Goal: Task Accomplishment & Management: Manage account settings

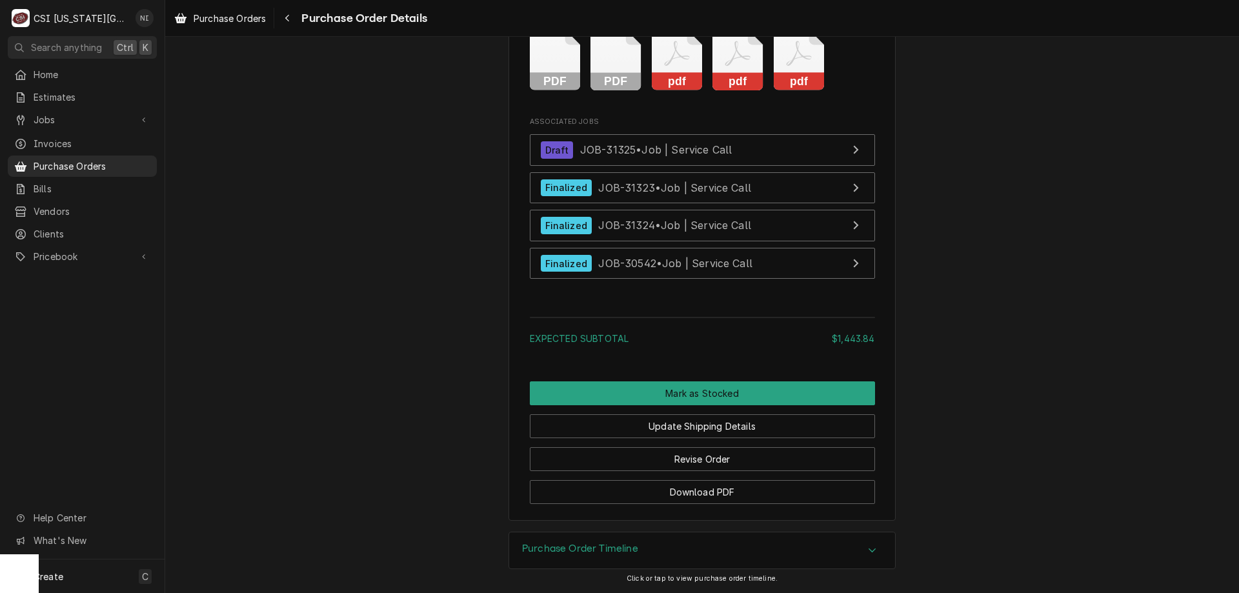
scroll to position [3488, 0]
click at [722, 462] on button "Revise Order" at bounding box center [702, 459] width 345 height 24
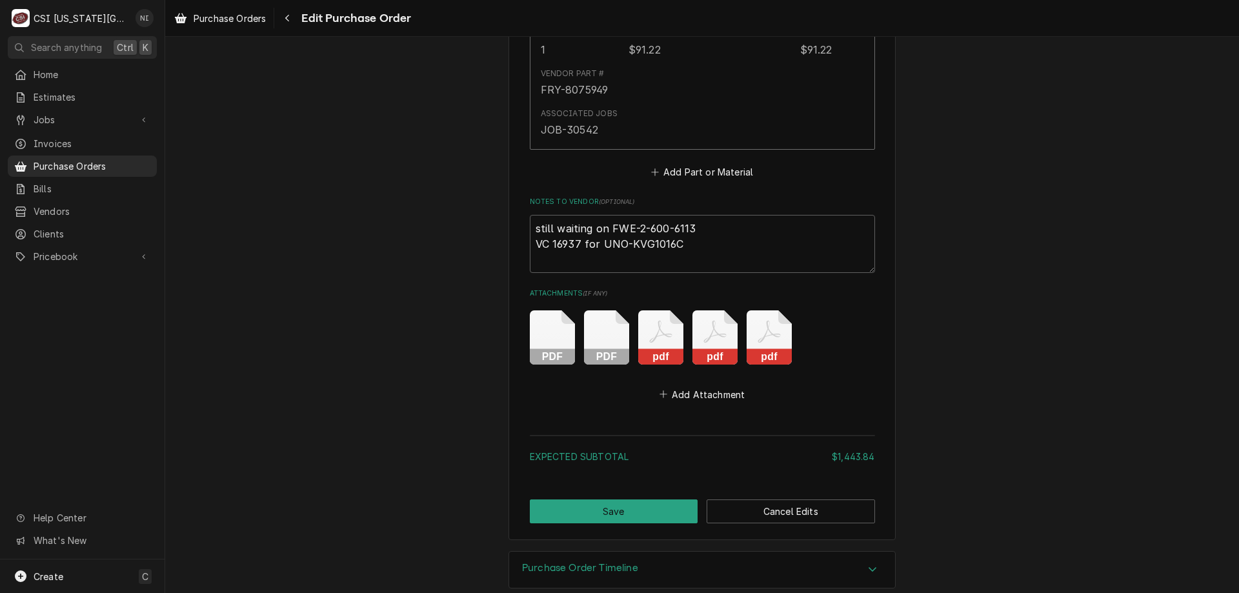
scroll to position [3297, 0]
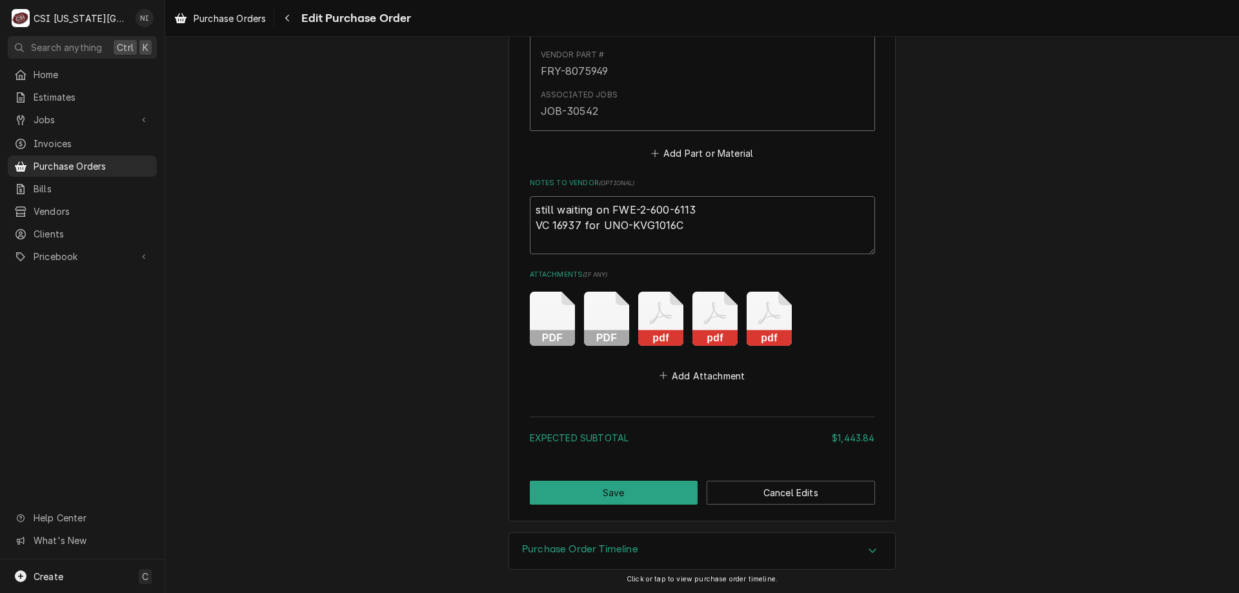
drag, startPoint x: 700, startPoint y: 208, endPoint x: 510, endPoint y: 200, distance: 190.5
type textarea "x"
type textarea "VC 16937 for UNO-KVG1016C"
type textarea "x"
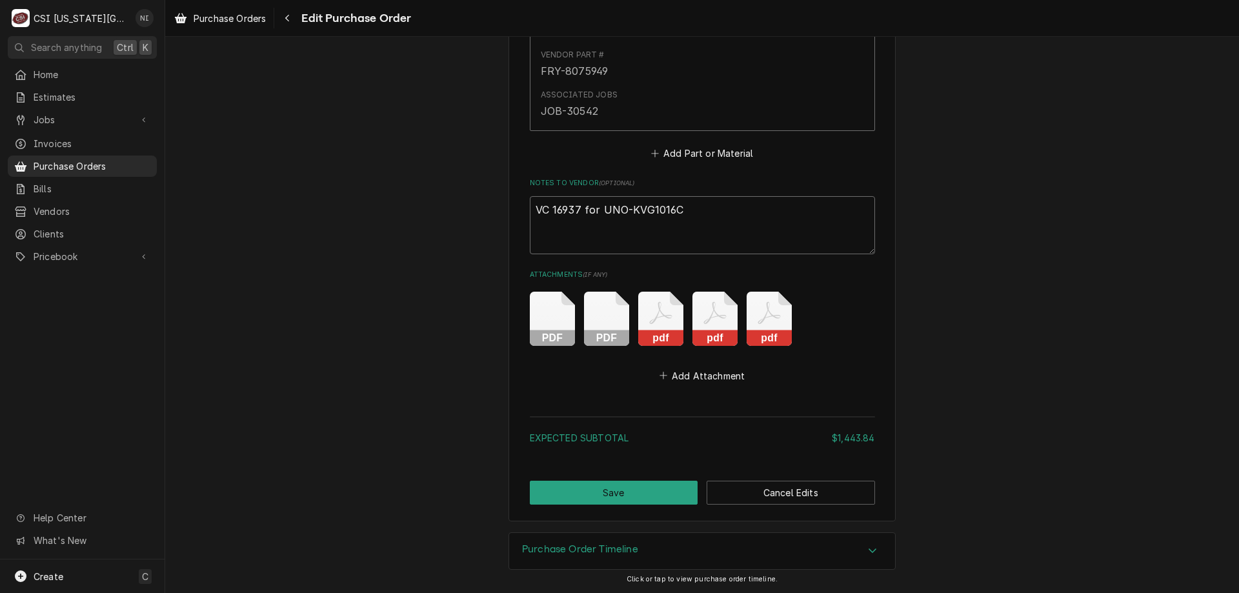
type textarea "VC 16937 for UNO-KVG1016C"
click at [655, 486] on button "Save" at bounding box center [614, 493] width 168 height 24
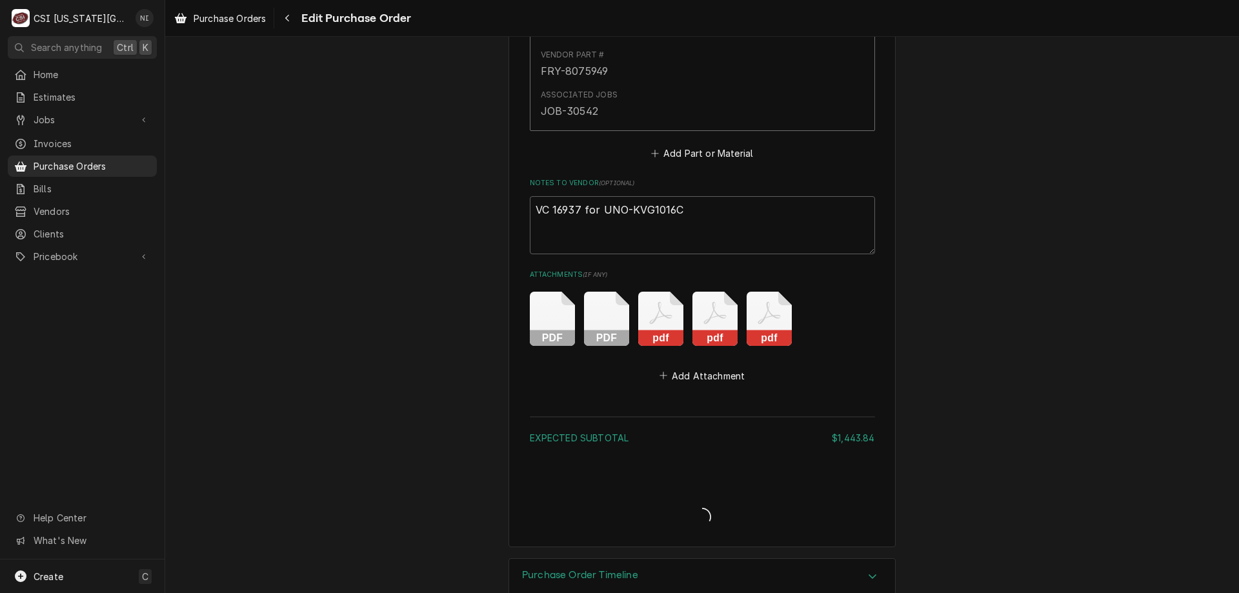
type textarea "x"
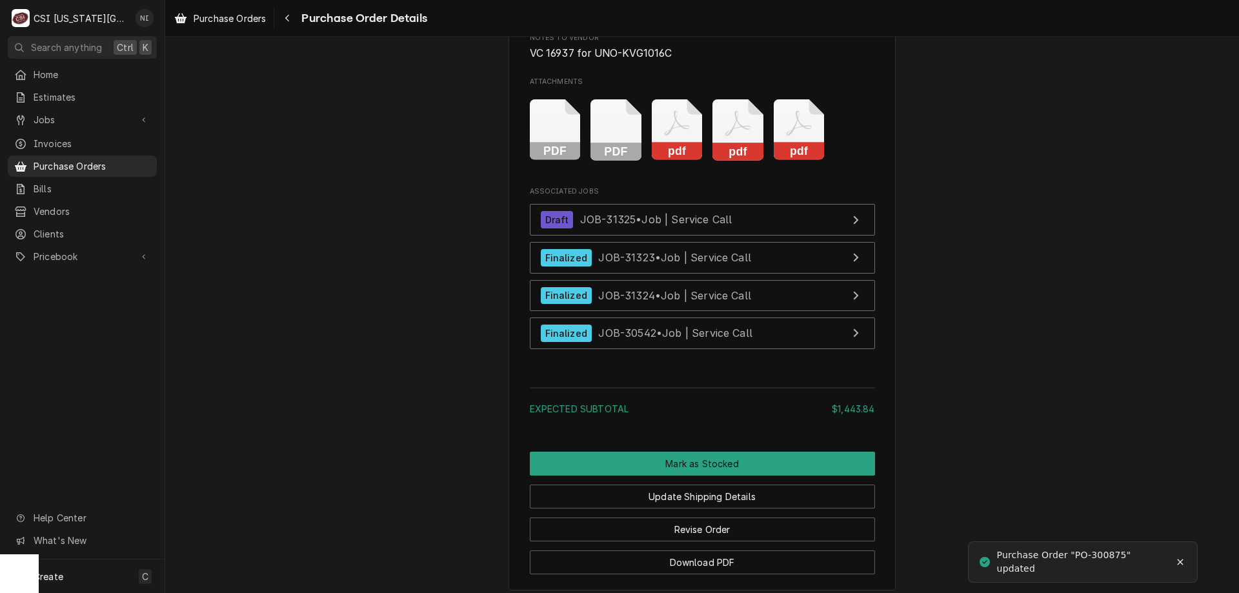
scroll to position [3416, 0]
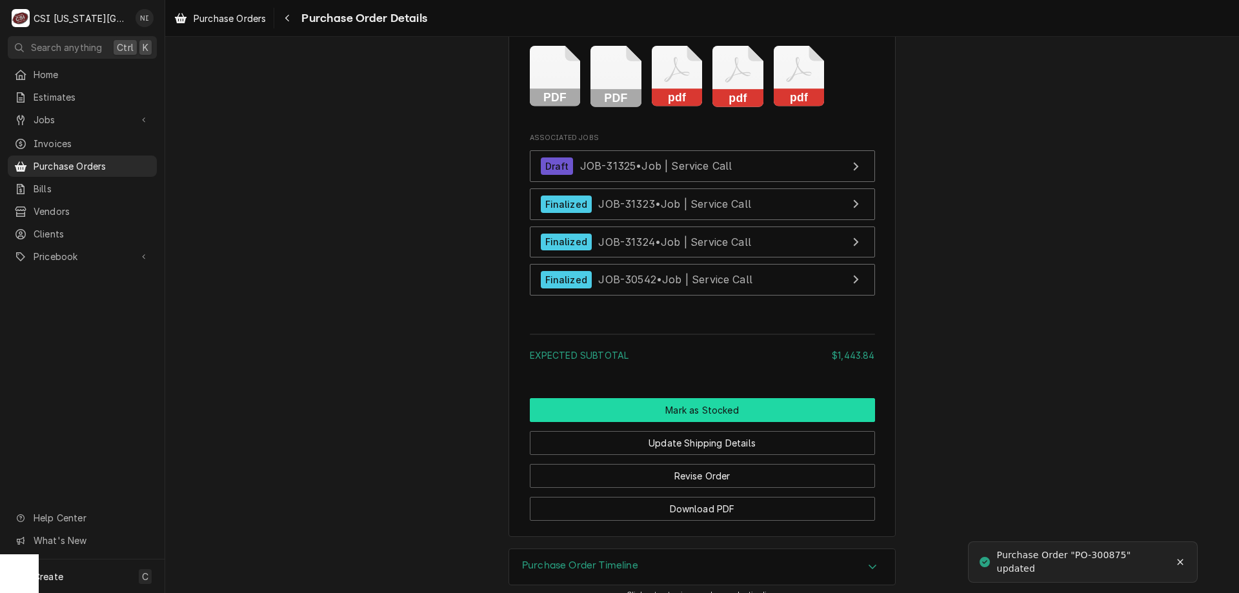
click at [701, 422] on button "Mark as Stocked" at bounding box center [702, 410] width 345 height 24
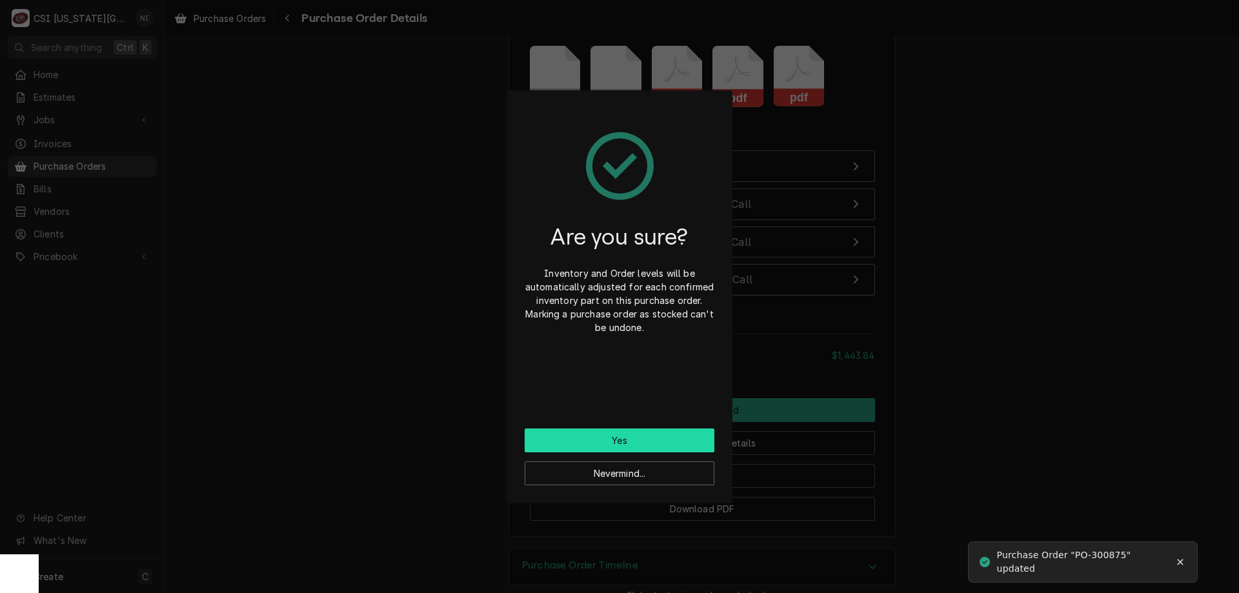
click at [608, 441] on button "Yes" at bounding box center [619, 440] width 190 height 24
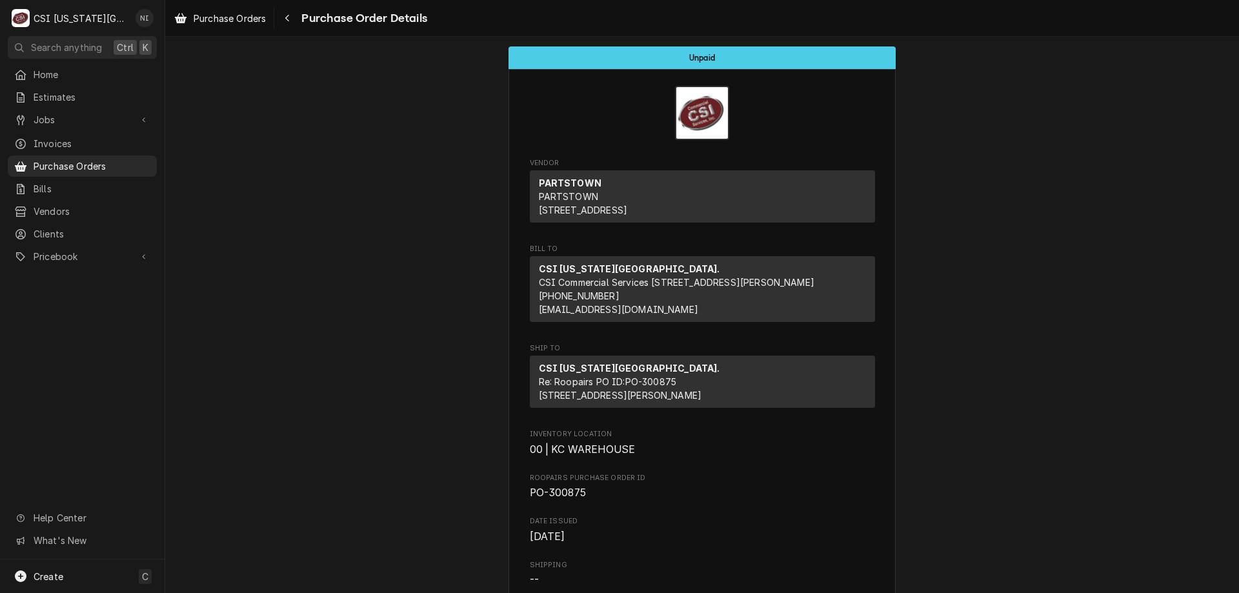
click at [116, 159] on span "Purchase Orders" at bounding box center [92, 166] width 117 height 14
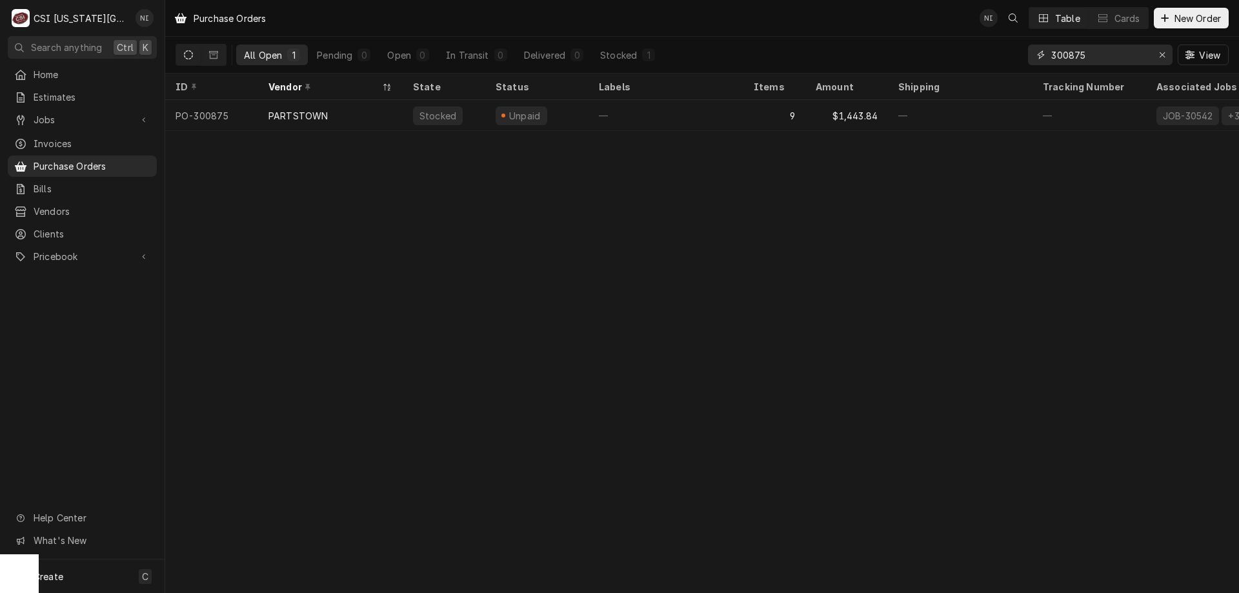
drag, startPoint x: 1092, startPoint y: 54, endPoint x: 1041, endPoint y: 63, distance: 51.1
click at [1035, 66] on div "300875 View" at bounding box center [1128, 55] width 201 height 36
type input "301406"
click at [361, 110] on div "ALTO-SHAAM" at bounding box center [330, 115] width 145 height 31
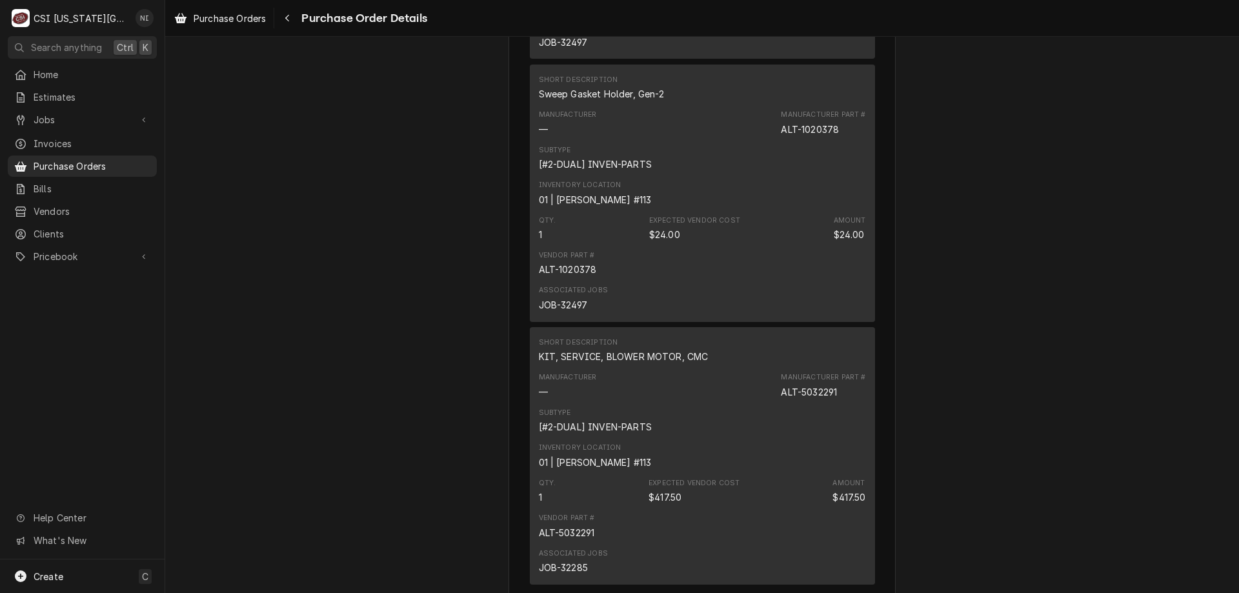
scroll to position [2023, 0]
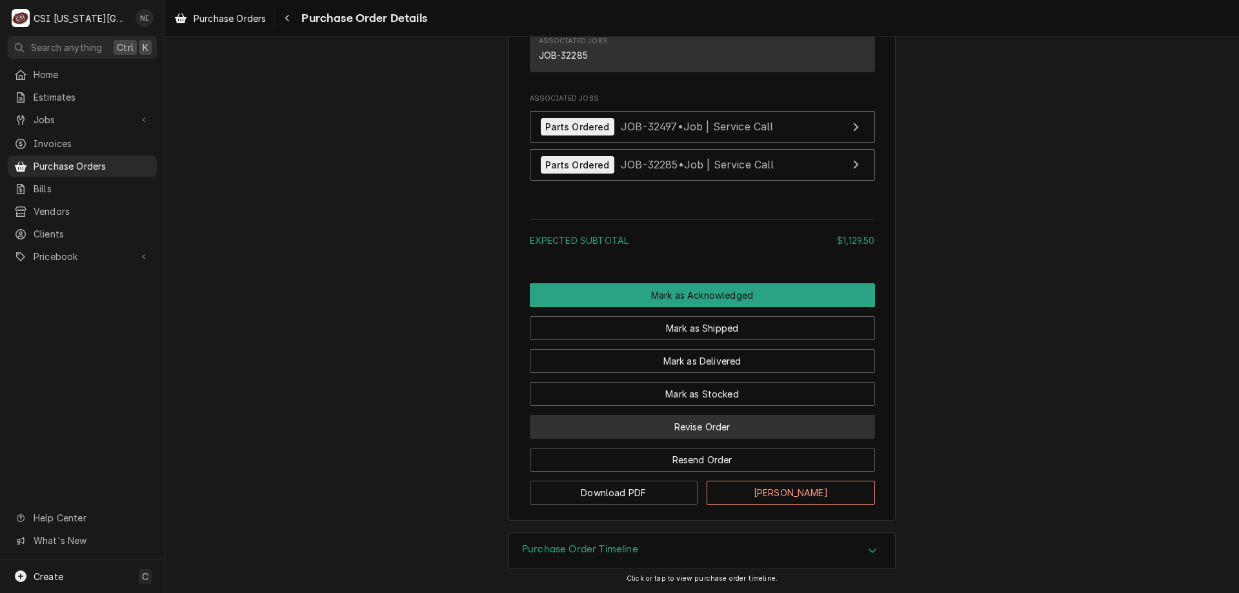
click at [767, 425] on button "Revise Order" at bounding box center [702, 427] width 345 height 24
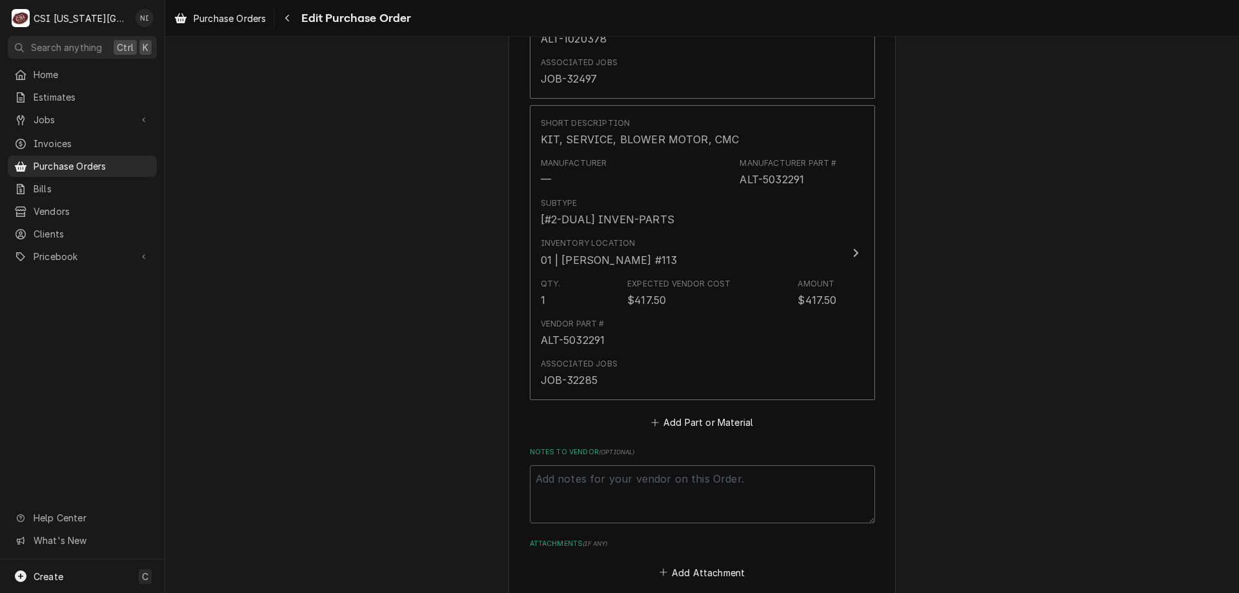
scroll to position [1670, 0]
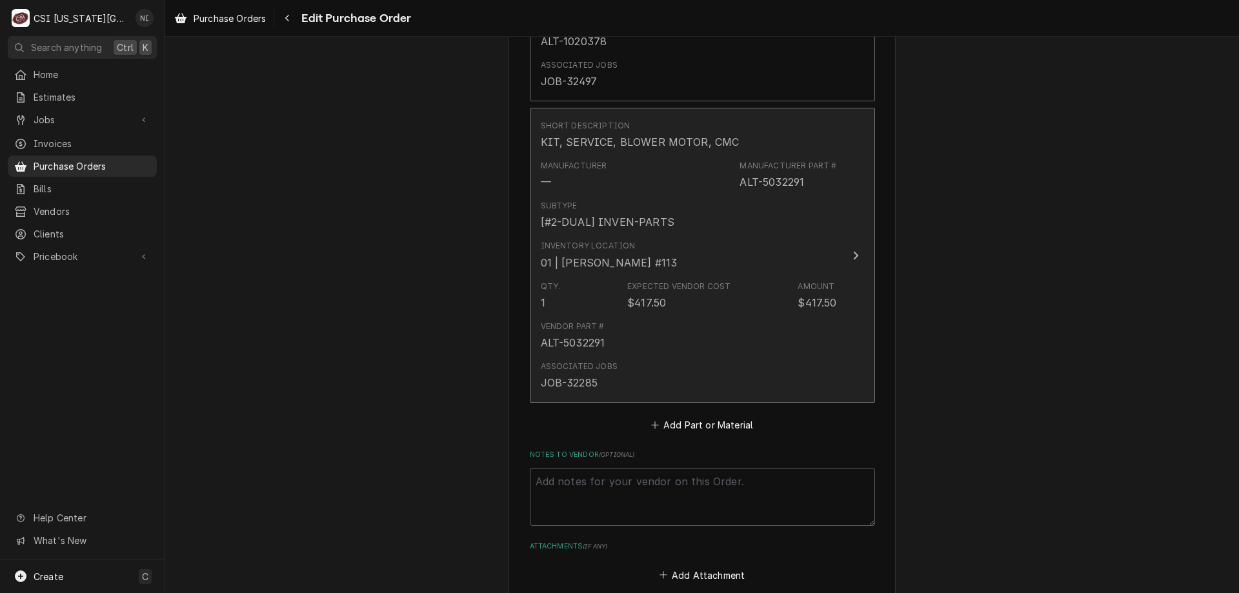
click at [774, 327] on div "Vendor Part # ALT-5032291" at bounding box center [689, 335] width 296 height 40
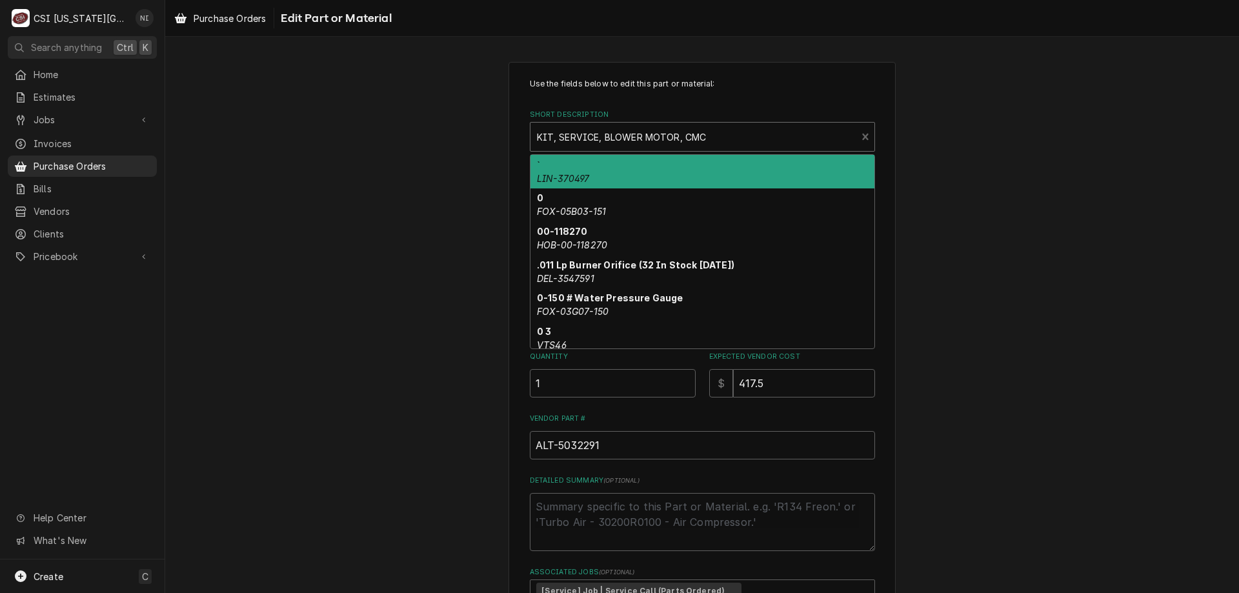
click at [632, 134] on div "Short Description" at bounding box center [694, 136] width 314 height 23
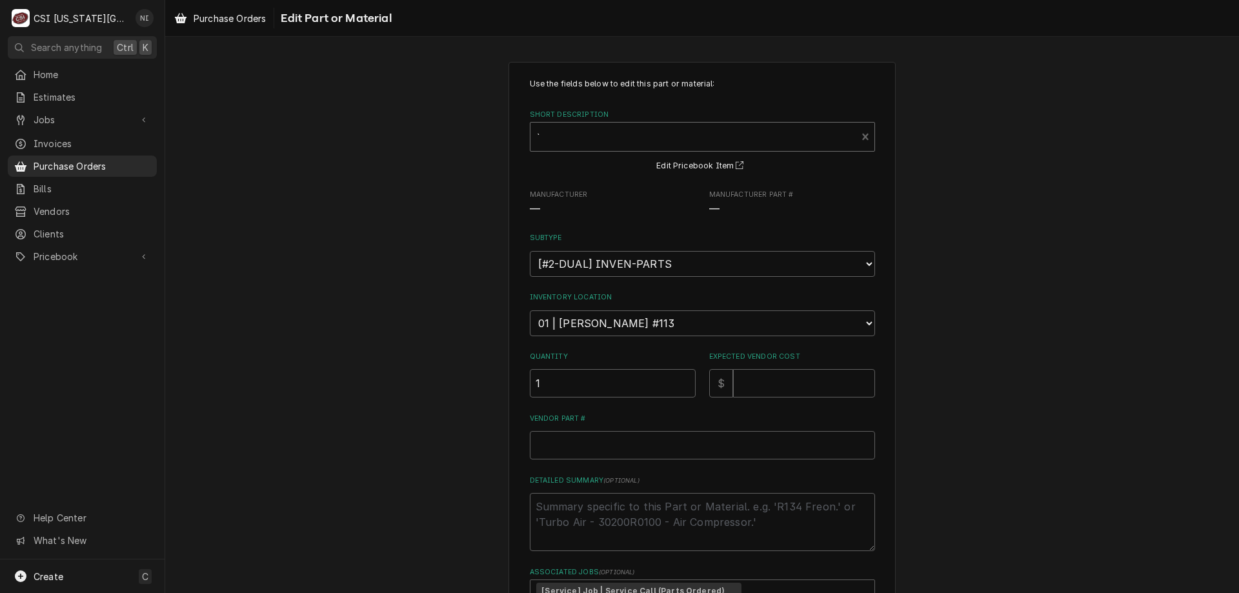
type textarea "x"
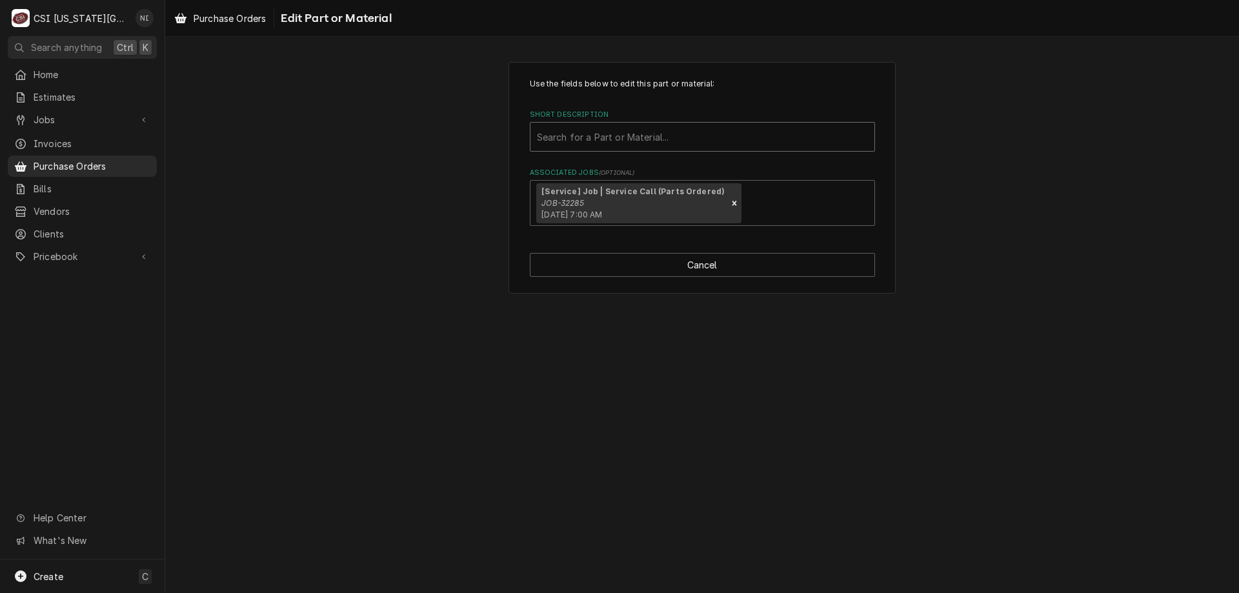
paste input "5038096r"
type input "5038096r"
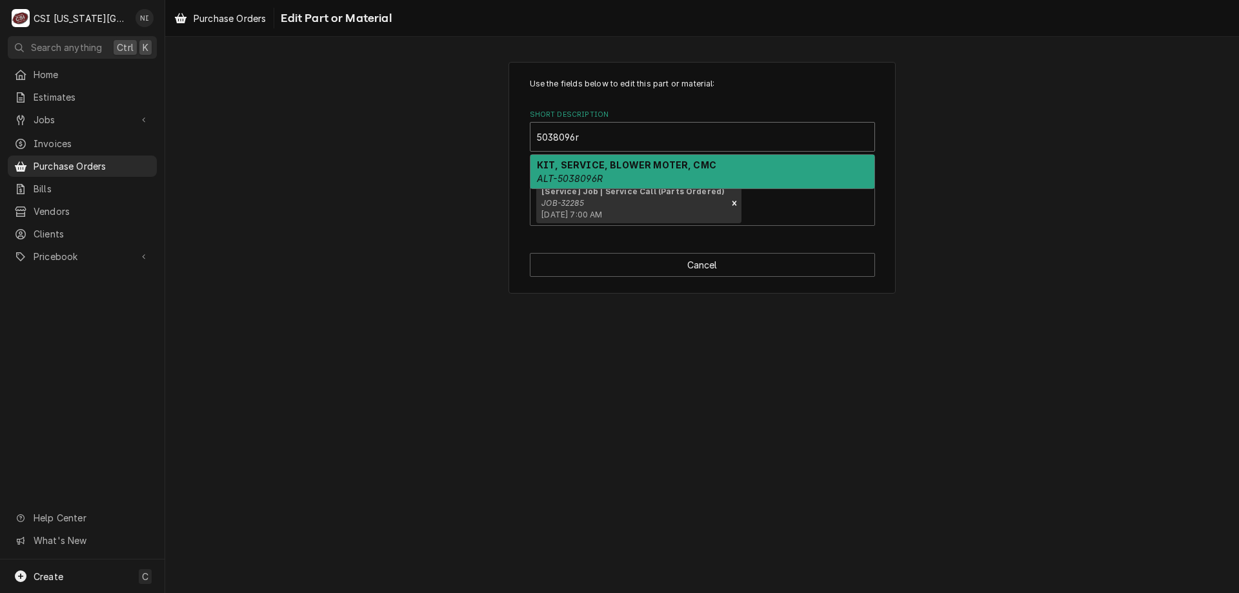
click at [646, 170] on strong "KIT, SERVICE, BLOWER MOTER, CMC" at bounding box center [626, 164] width 179 height 11
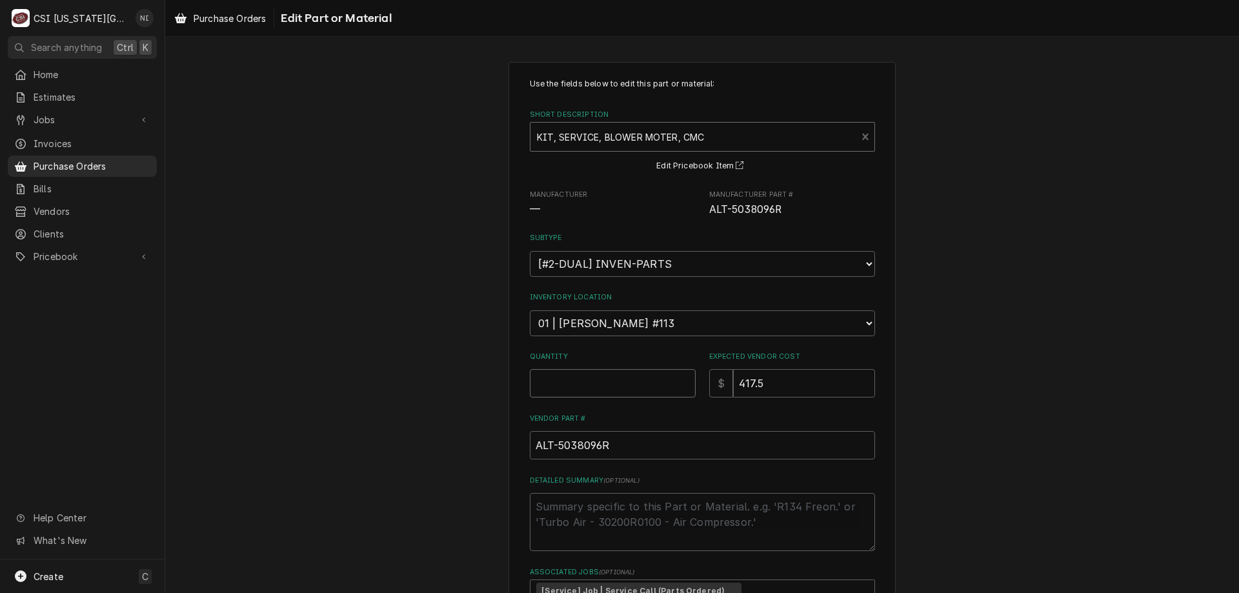
click at [637, 382] on input "Quantity" at bounding box center [613, 383] width 166 height 28
type textarea "x"
type input "1"
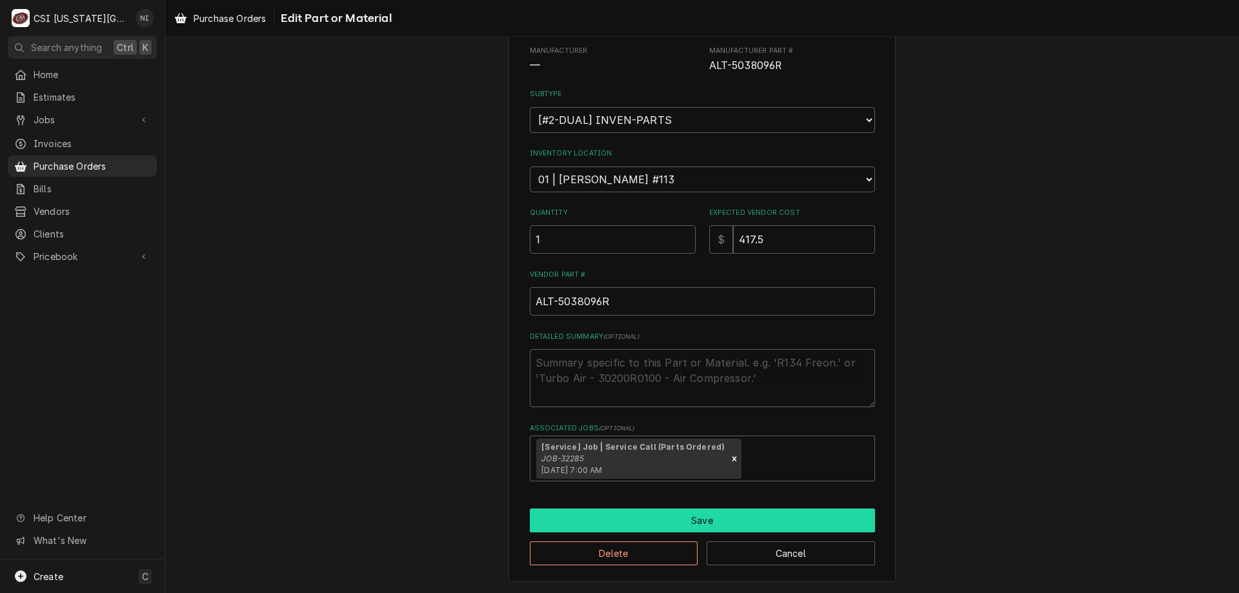
click at [708, 510] on button "Save" at bounding box center [702, 520] width 345 height 24
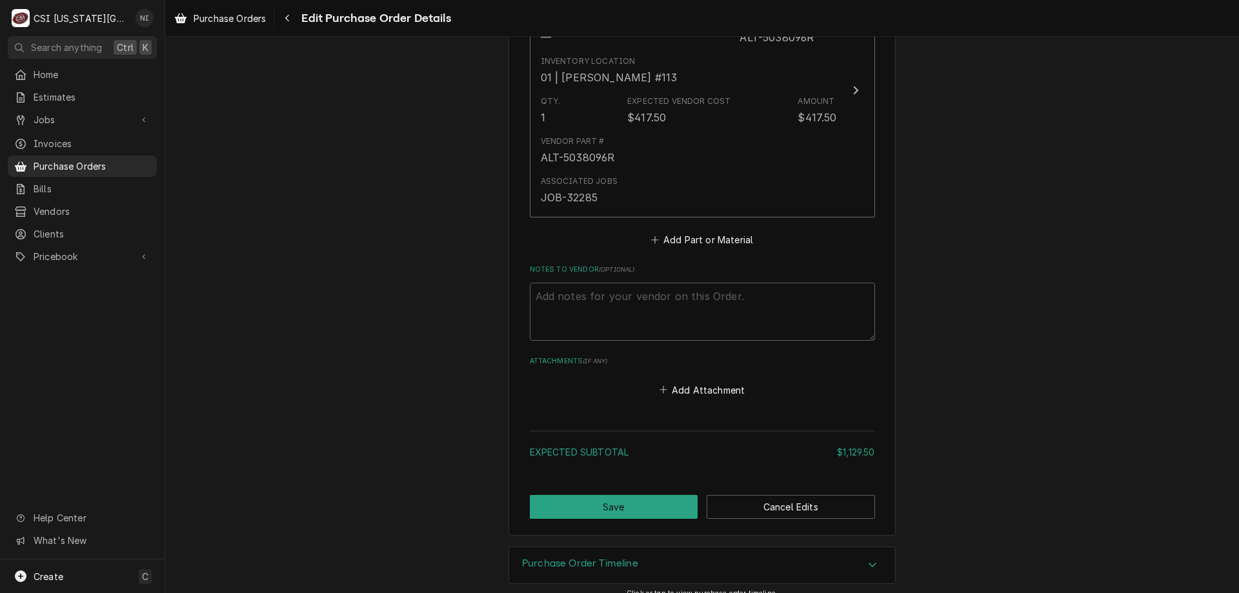
scroll to position [1814, 0]
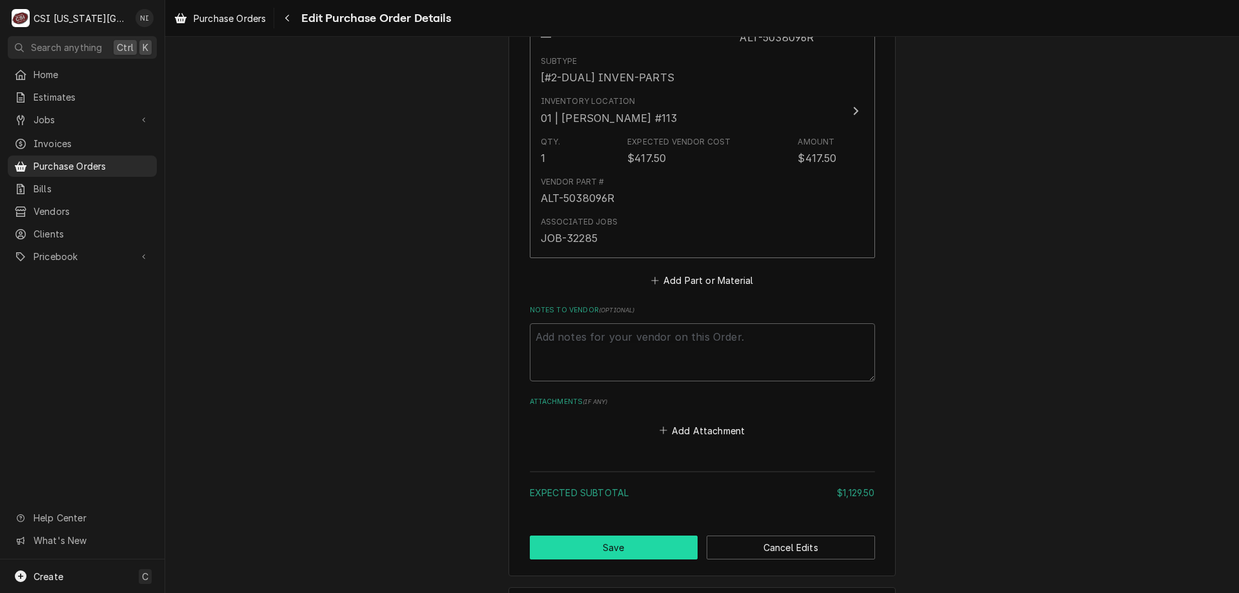
click at [627, 543] on button "Save" at bounding box center [614, 547] width 168 height 24
type textarea "x"
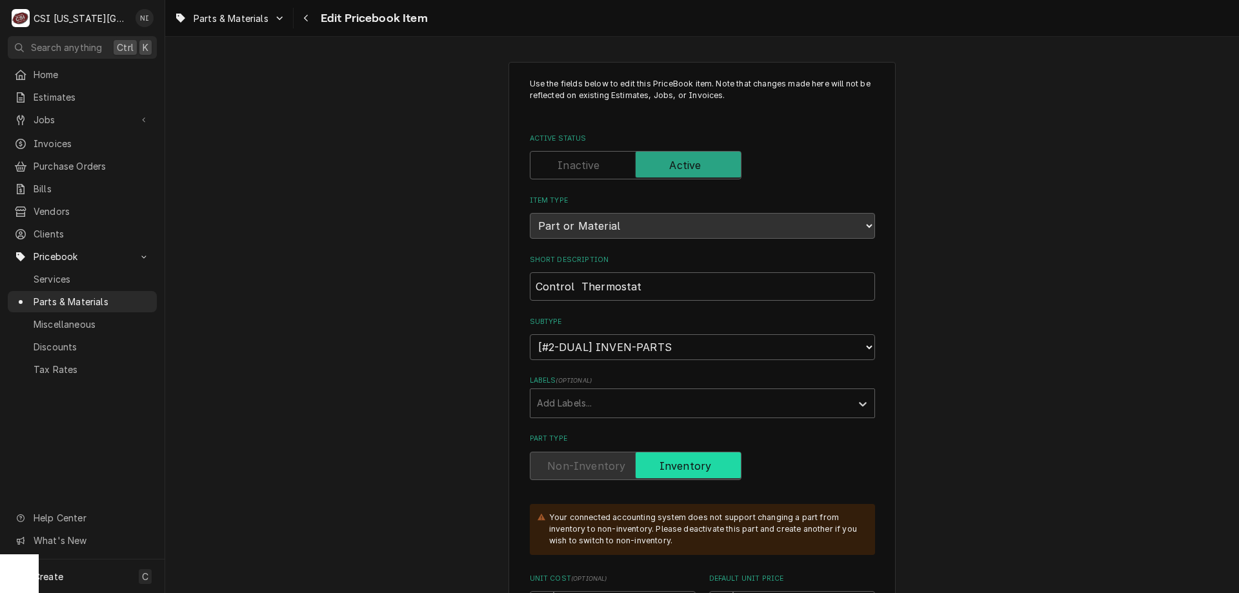
scroll to position [13601, 0]
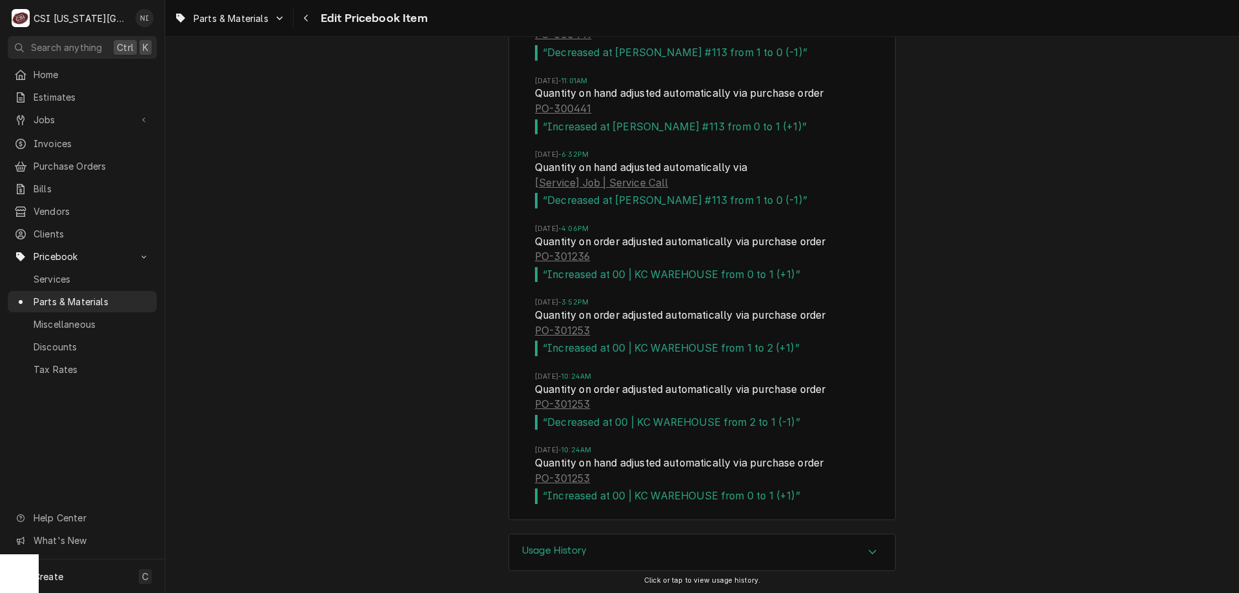
click at [108, 295] on span "Parts & Materials" at bounding box center [92, 302] width 117 height 14
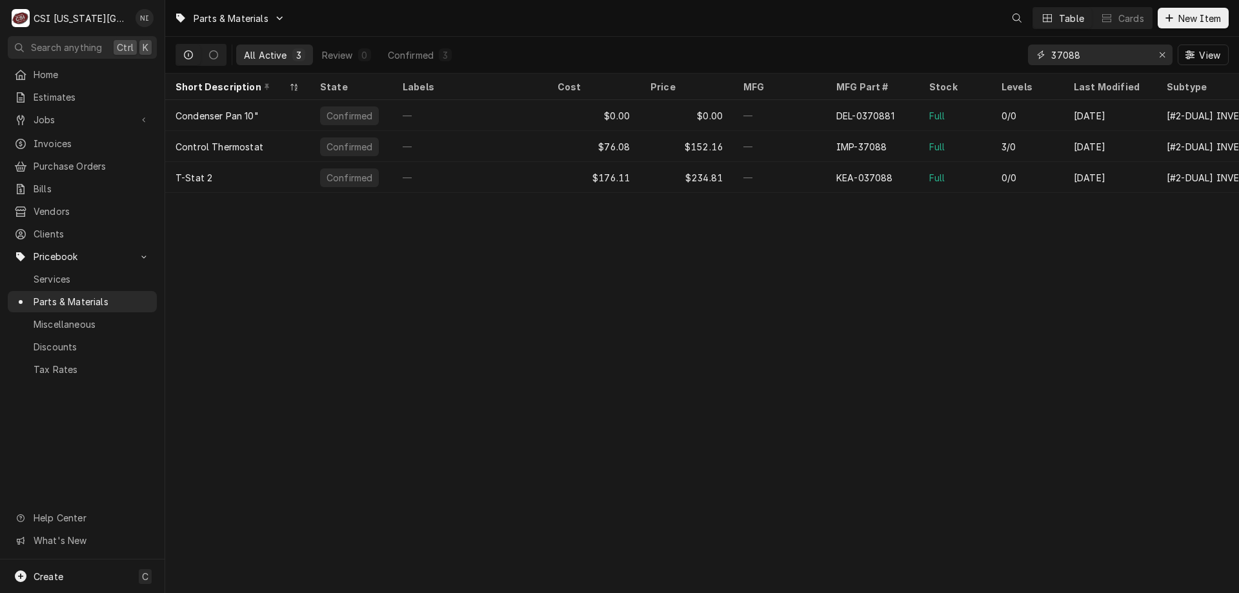
drag, startPoint x: 1082, startPoint y: 57, endPoint x: 979, endPoint y: 88, distance: 107.3
click at [979, 88] on div "Parts & Materials Table Cards New Item All Active 3 Review 0 Confirmed 3 37088 …" at bounding box center [702, 296] width 1074 height 593
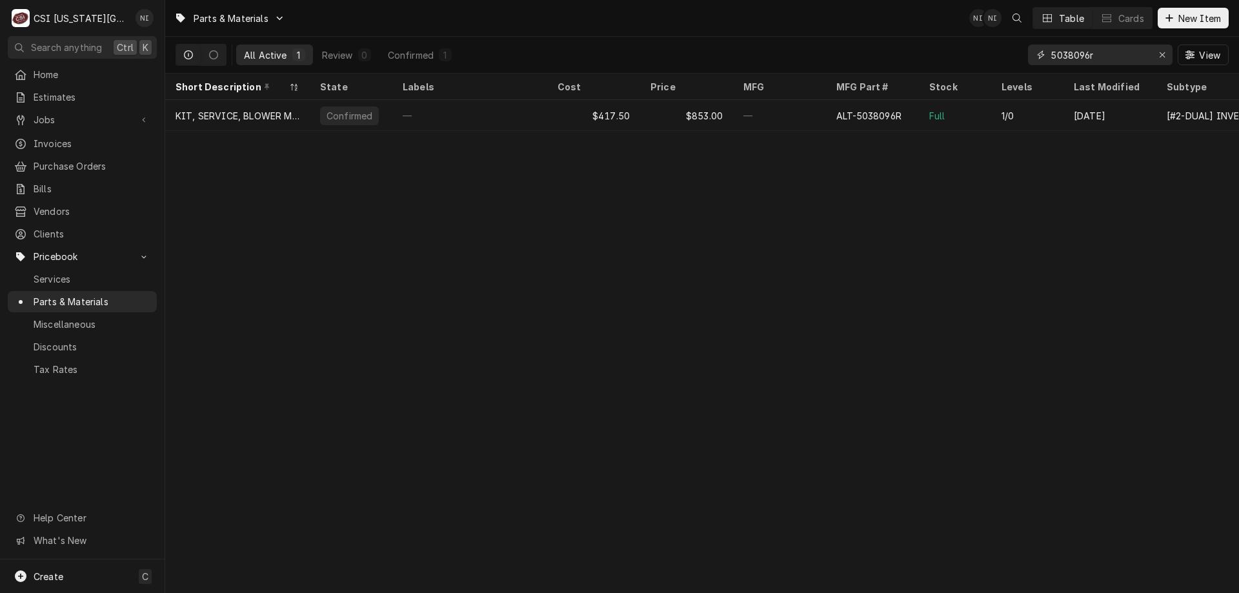
drag, startPoint x: 1100, startPoint y: 54, endPoint x: 1039, endPoint y: 65, distance: 62.3
click at [1039, 65] on div "5038096r" at bounding box center [1100, 55] width 145 height 21
type input "5038096r"
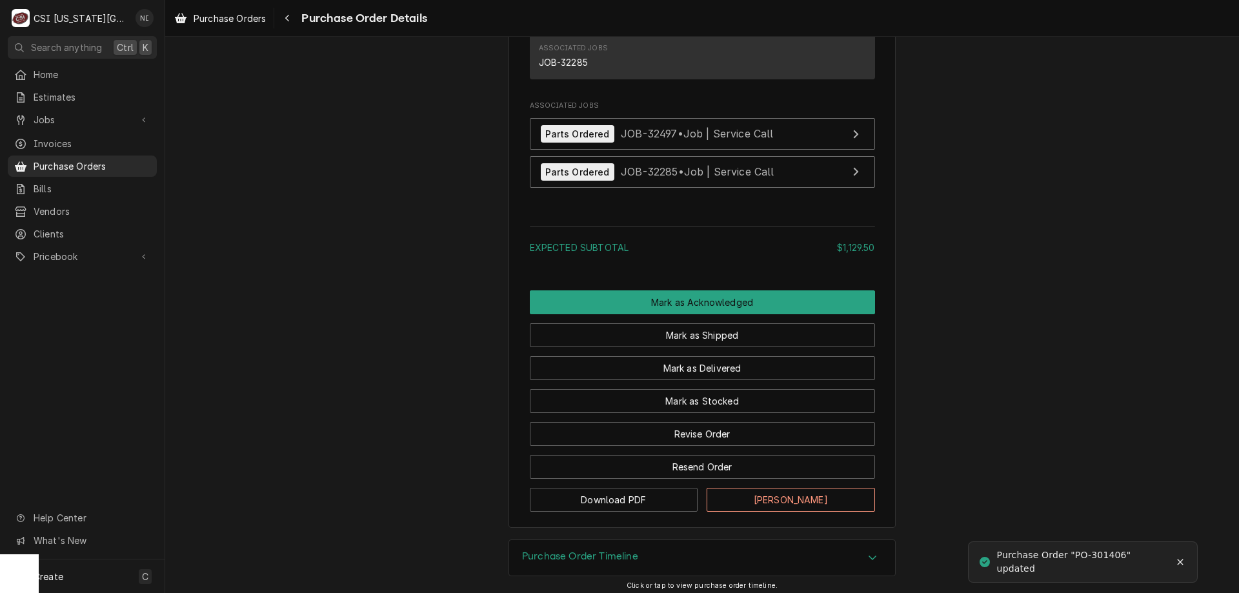
scroll to position [2023, 0]
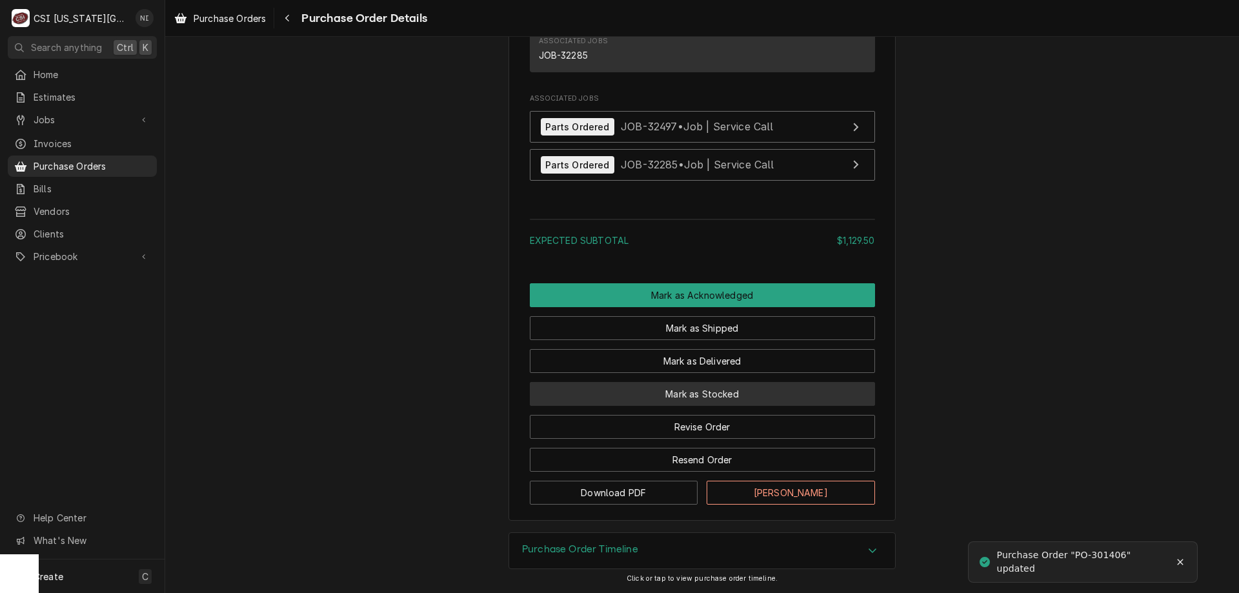
click at [704, 388] on button "Mark as Stocked" at bounding box center [702, 394] width 345 height 24
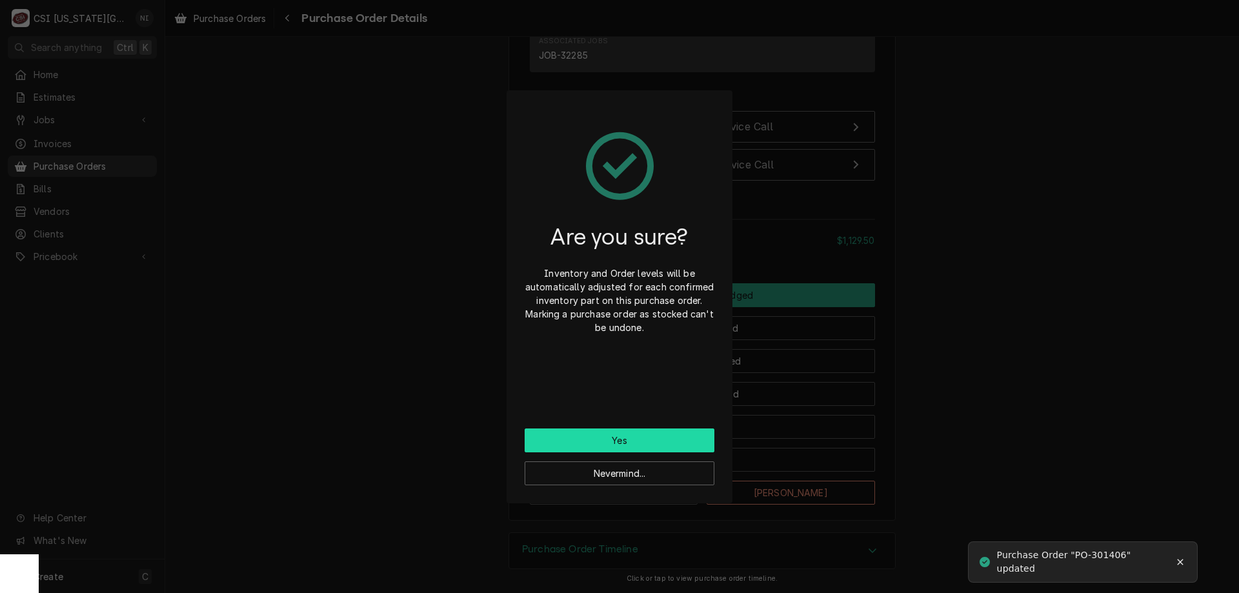
click at [623, 435] on button "Yes" at bounding box center [619, 440] width 190 height 24
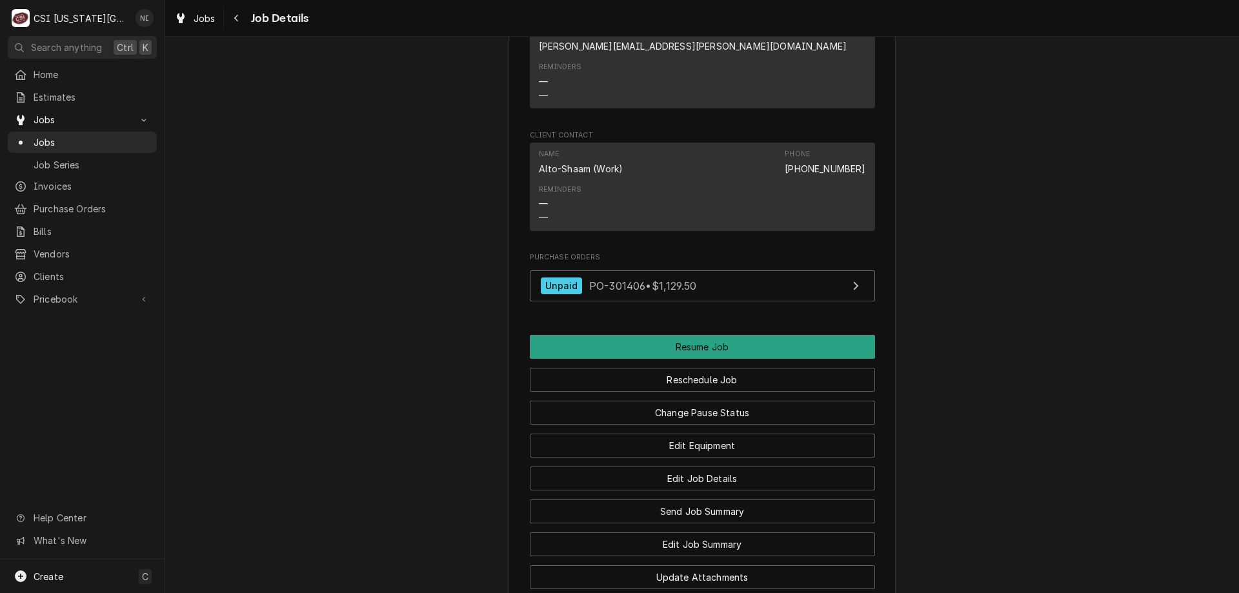
scroll to position [1890, 0]
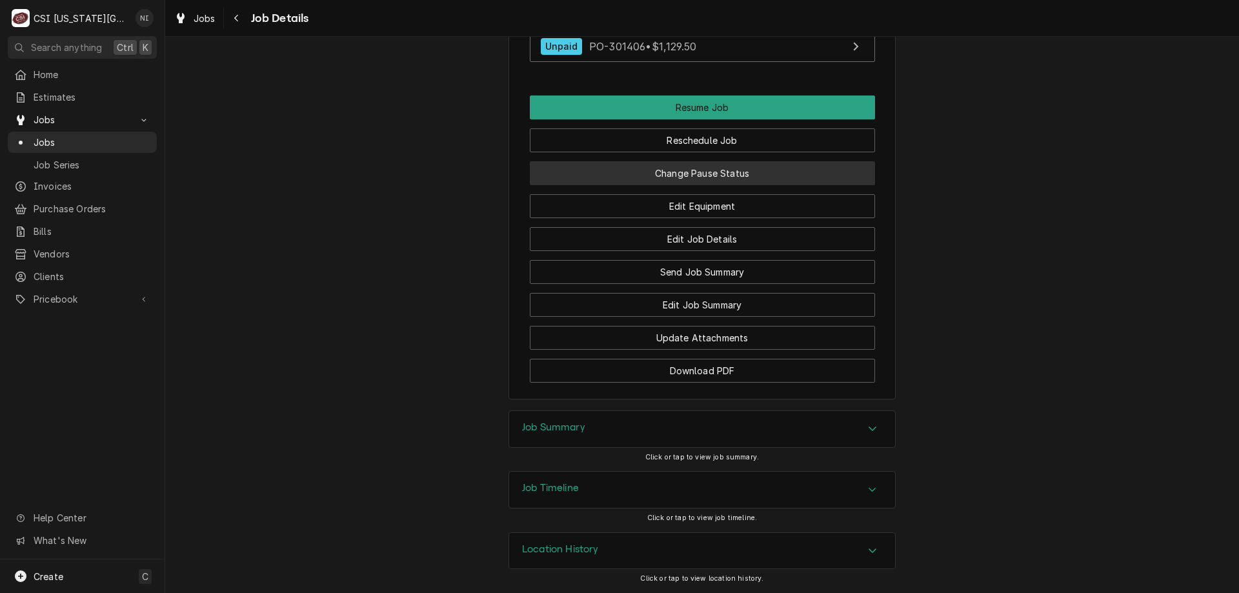
click at [677, 169] on button "Change Pause Status" at bounding box center [702, 173] width 345 height 24
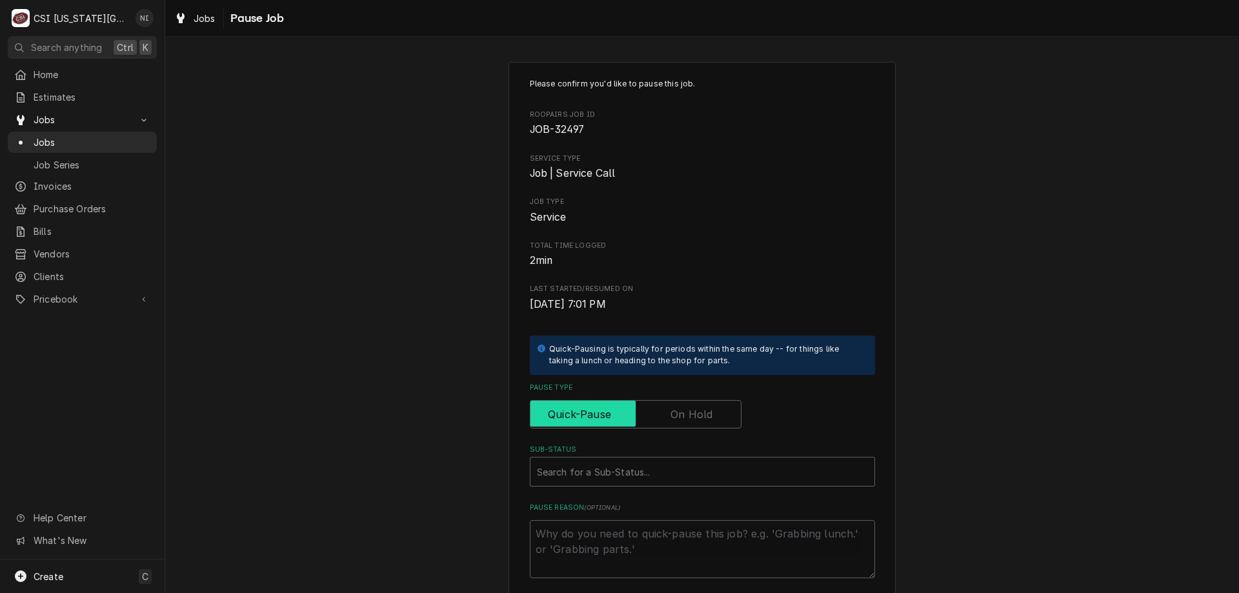
click at [649, 404] on input "Pause Type" at bounding box center [635, 414] width 200 height 28
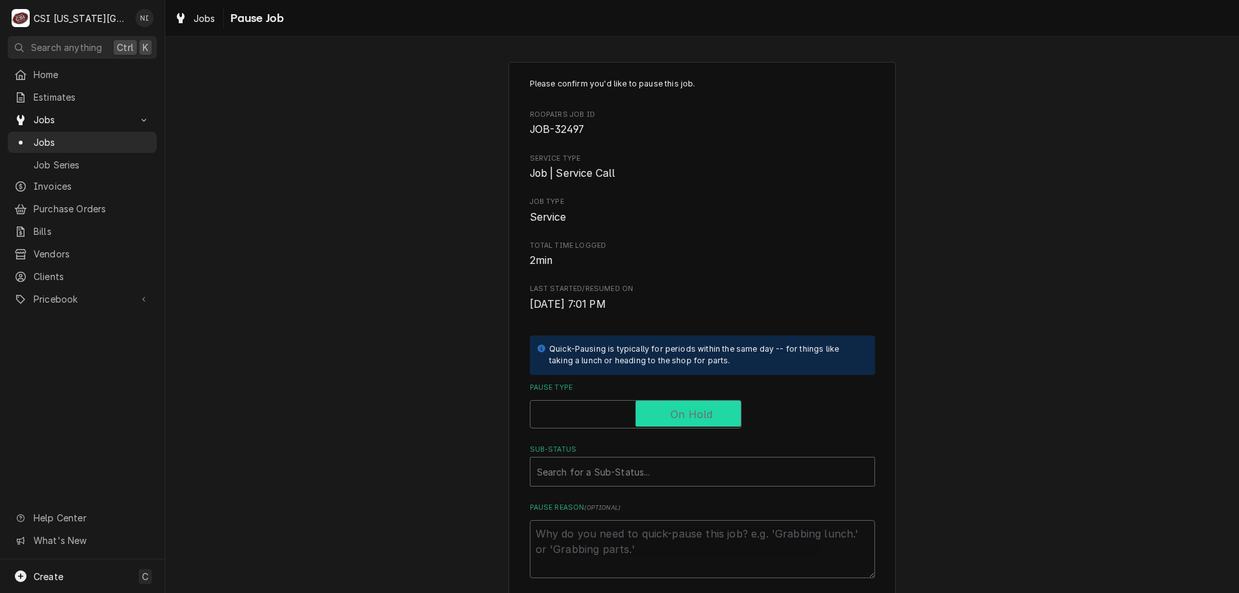
checkbox input "true"
drag, startPoint x: 645, startPoint y: 468, endPoint x: 639, endPoint y: 487, distance: 19.6
click at [644, 481] on div "Sub-Status" at bounding box center [702, 471] width 331 height 23
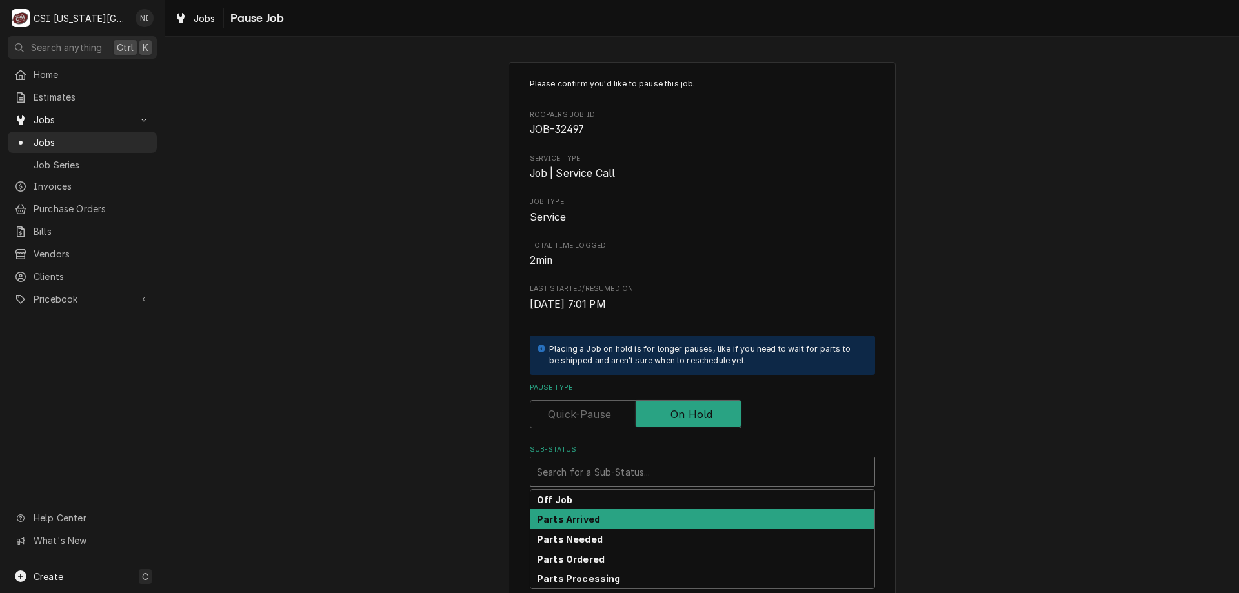
click at [594, 522] on div "Parts Arrived" at bounding box center [702, 519] width 344 height 20
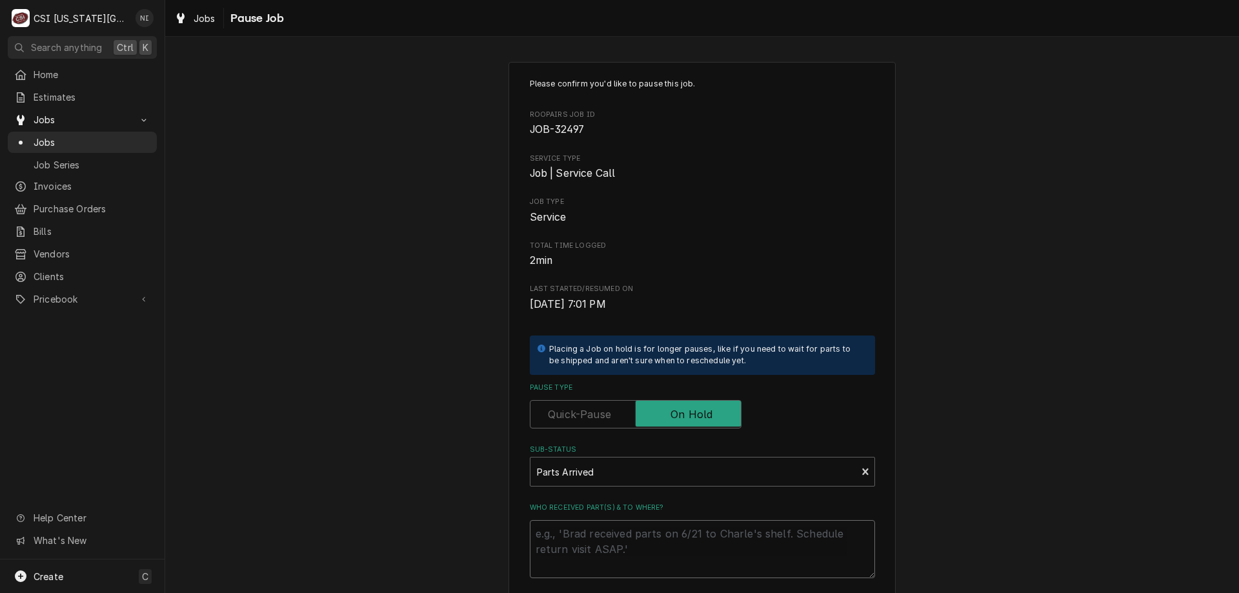
click at [594, 534] on textarea "Who received part(s) & to where?" at bounding box center [702, 549] width 345 height 58
type textarea "x"
type textarea "p"
type textarea "x"
type textarea "pa"
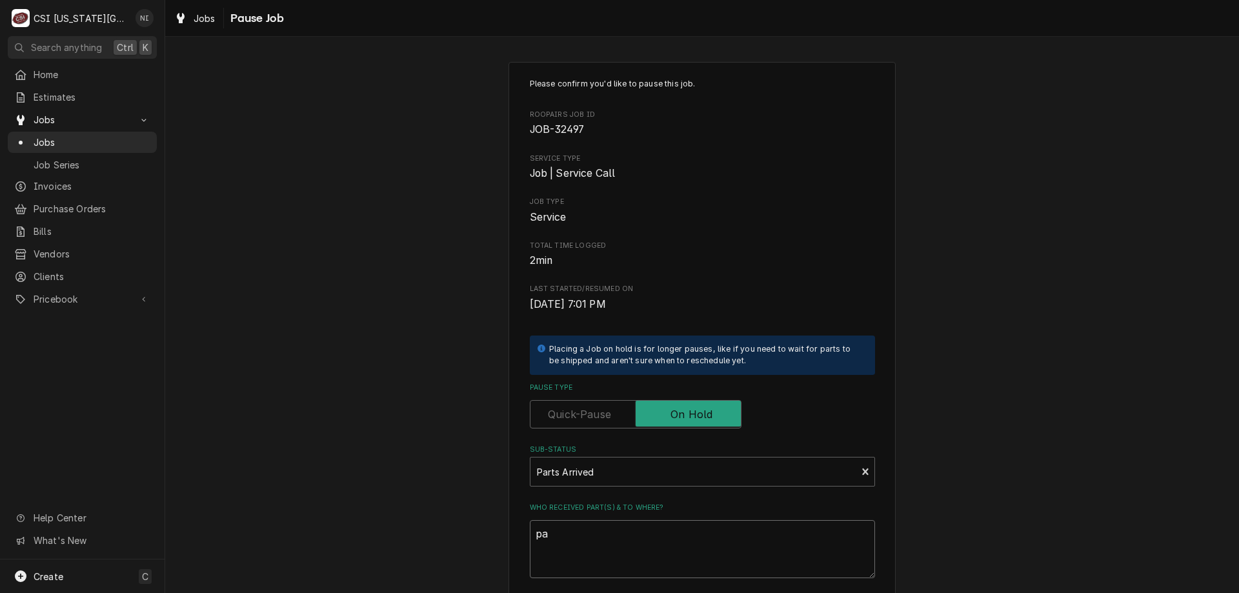
type textarea "x"
type textarea "par"
type textarea "x"
type textarea "pars"
type textarea "x"
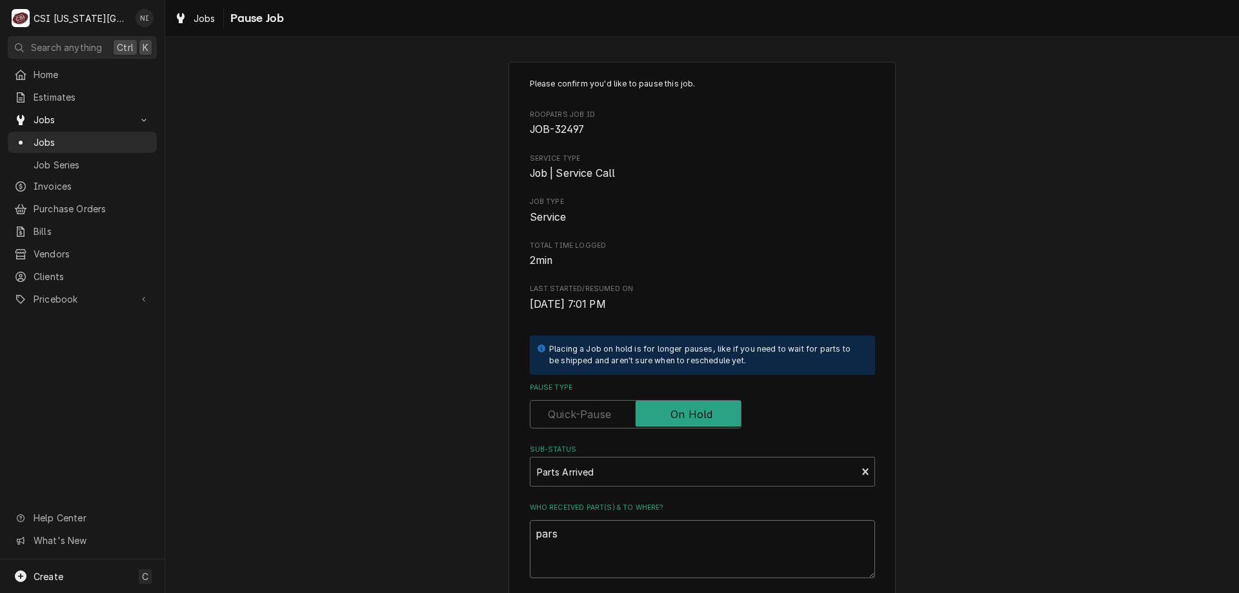
type textarea "par"
type textarea "x"
type textarea "part"
type textarea "x"
type textarea "parts"
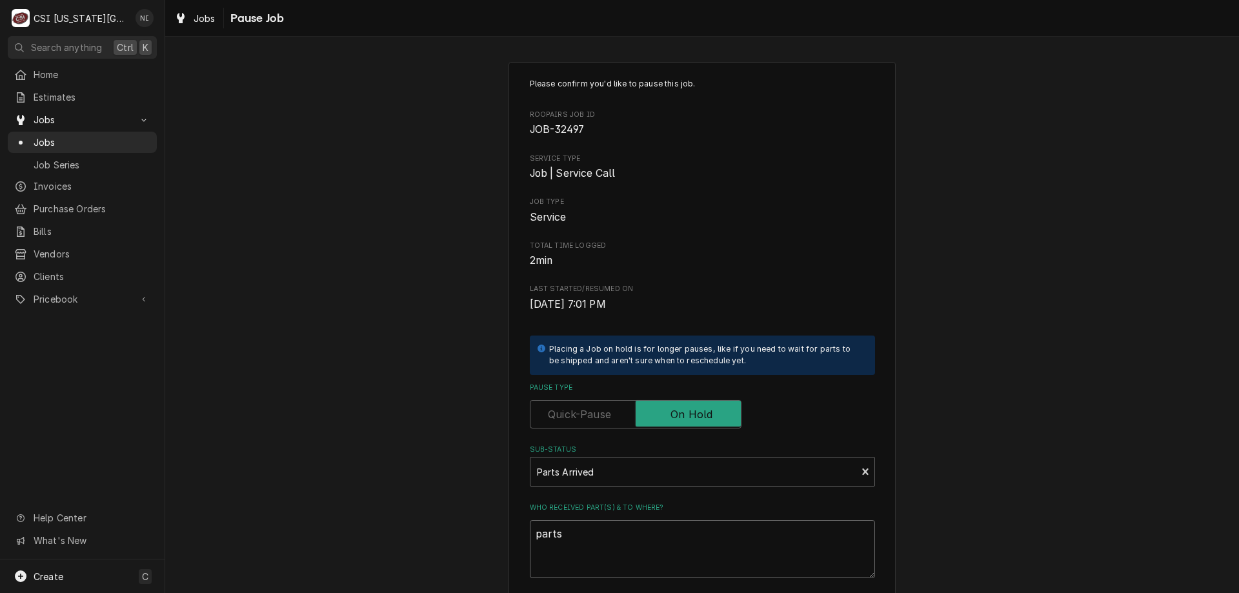
type textarea "x"
type textarea "parts"
type textarea "x"
type textarea "parts o"
type textarea "x"
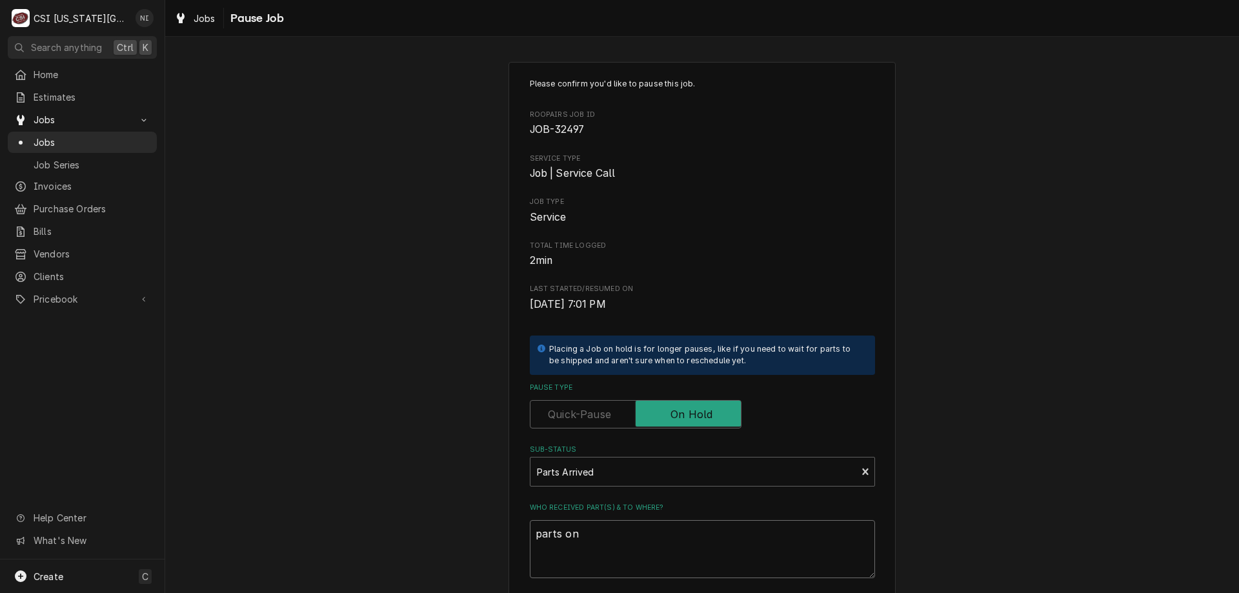
type textarea "parts on"
type textarea "x"
type textarea "parts on m"
type textarea "x"
type textarea "parts on ma"
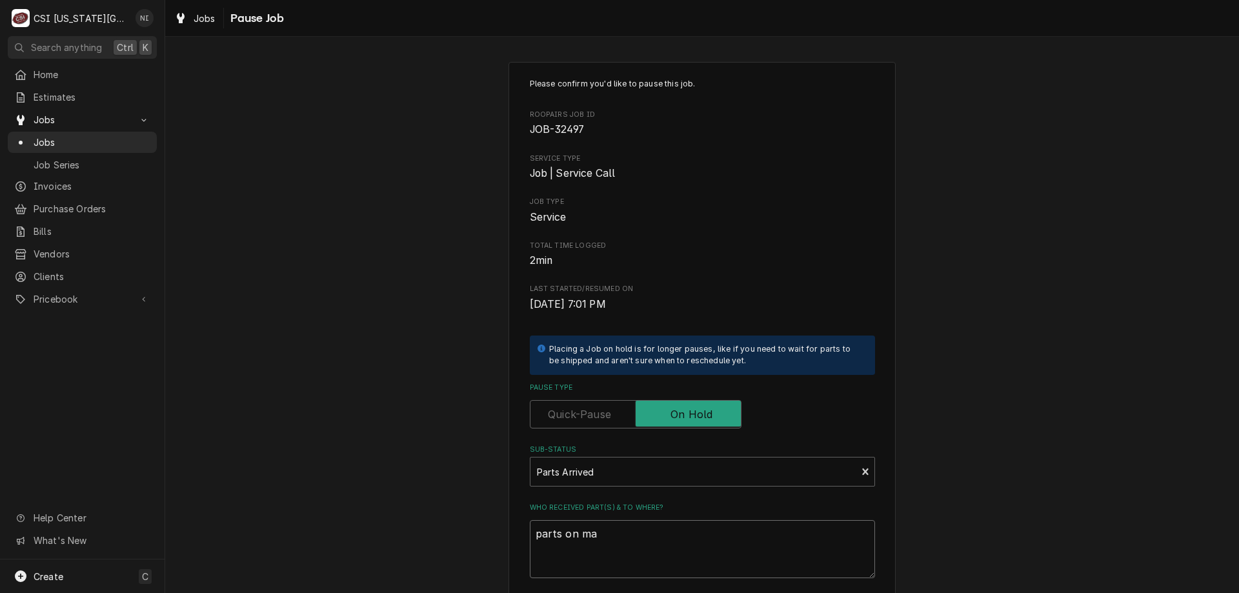
type textarea "x"
type textarea "parts on mar"
type textarea "x"
type textarea "parts on mars"
type textarea "x"
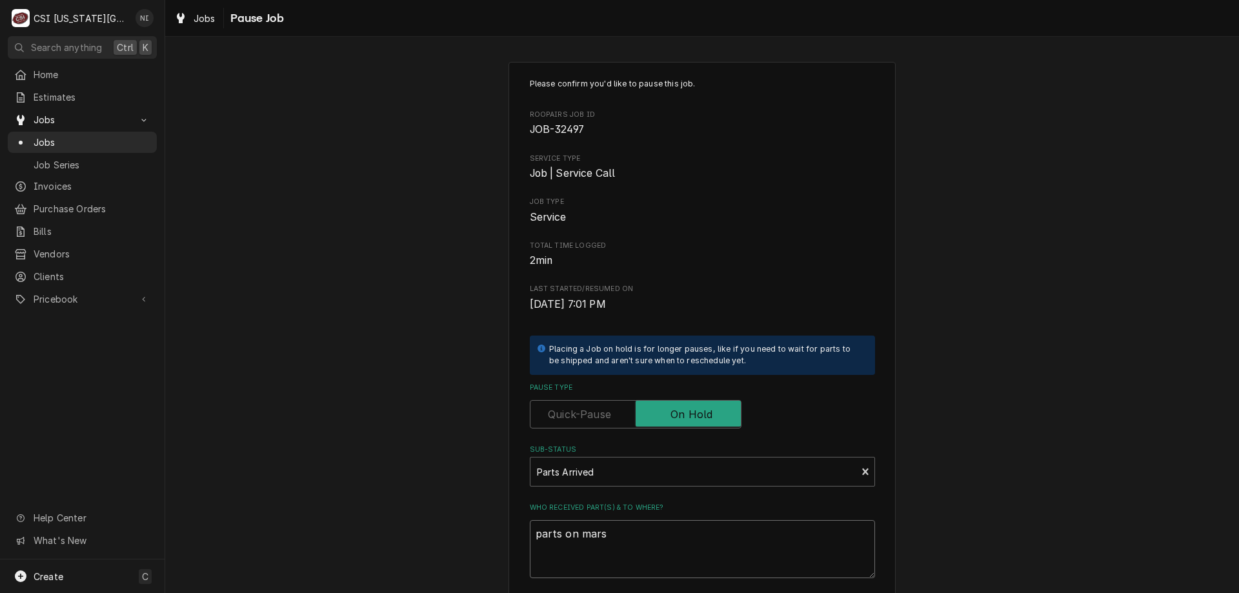
type textarea "parts on marsh"
type textarea "x"
type textarea "parts on marsha"
type textarea "x"
type textarea "parts on marshal"
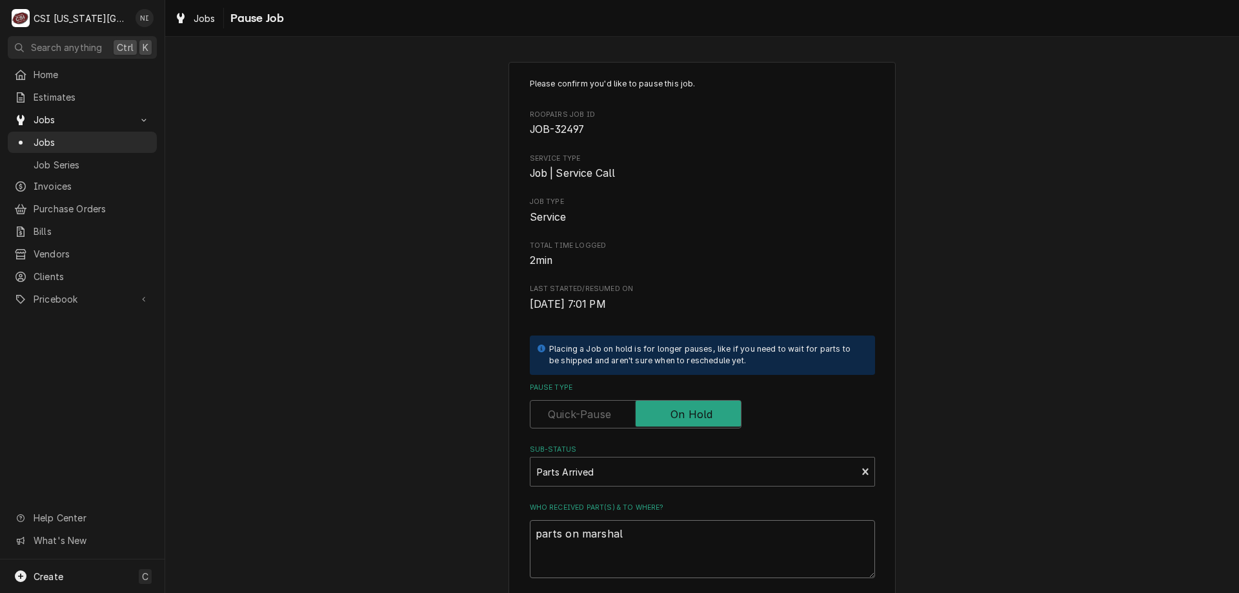
type textarea "x"
type textarea "parts on marshall"
type textarea "x"
type textarea "parts on marshall"
type textarea "x"
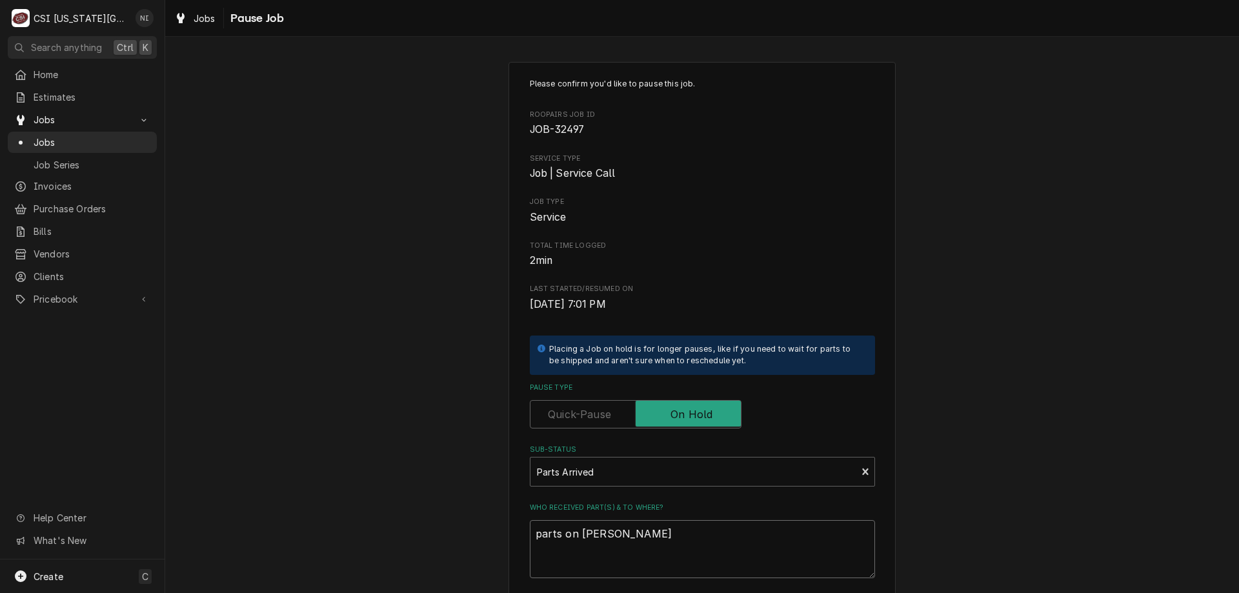
type textarea "parts on marshall s"
type textarea "x"
type textarea "parts on marshall sh"
type textarea "x"
type textarea "parts on marshall she"
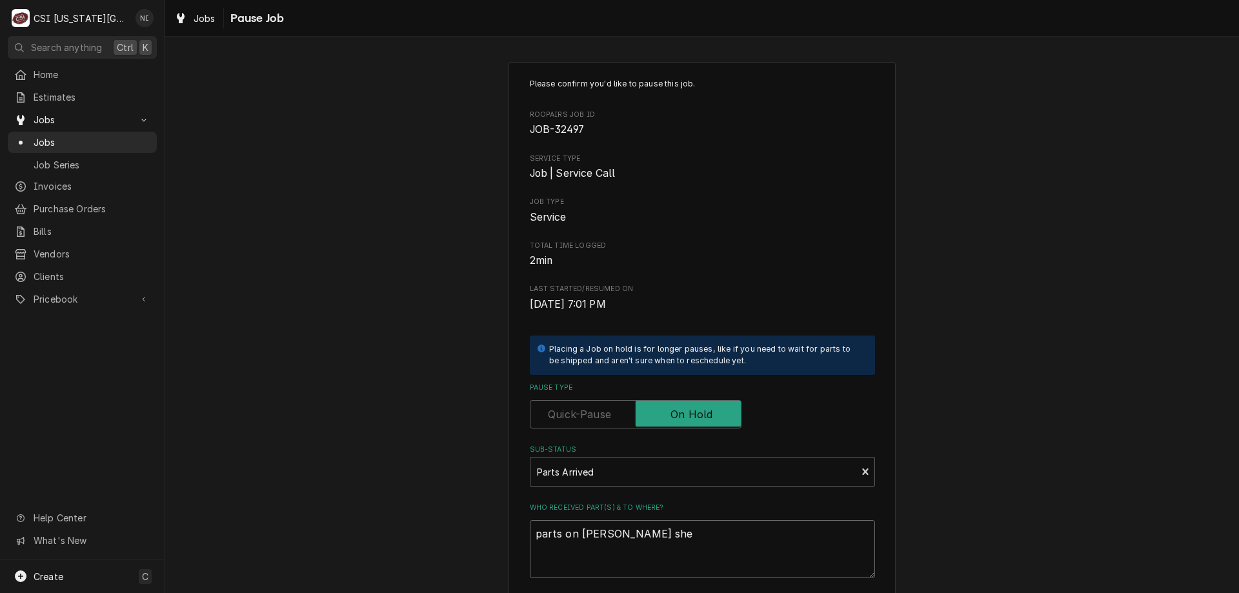
type textarea "x"
type textarea "parts on [PERSON_NAME]"
type textarea "x"
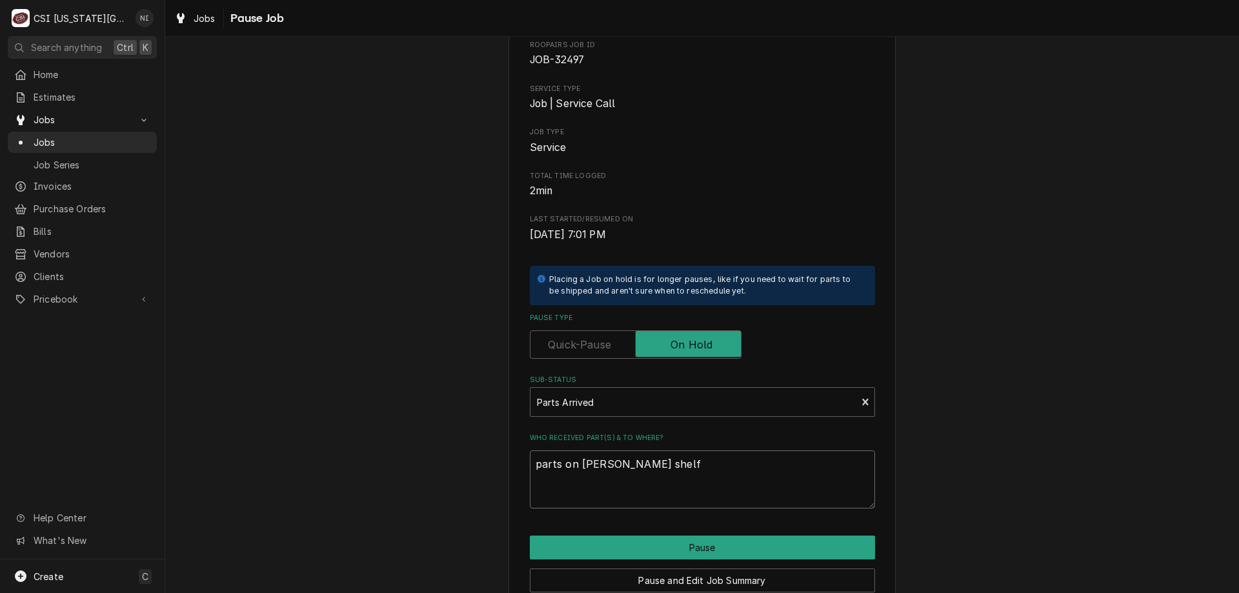
scroll to position [130, 0]
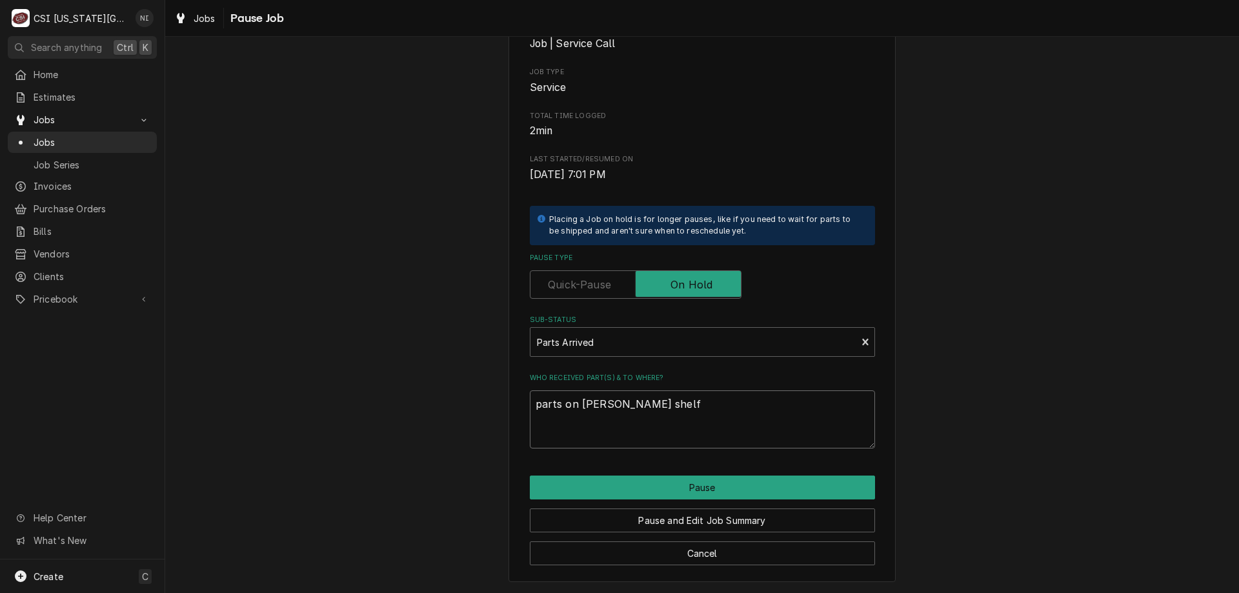
type textarea "parts on [PERSON_NAME] shelf"
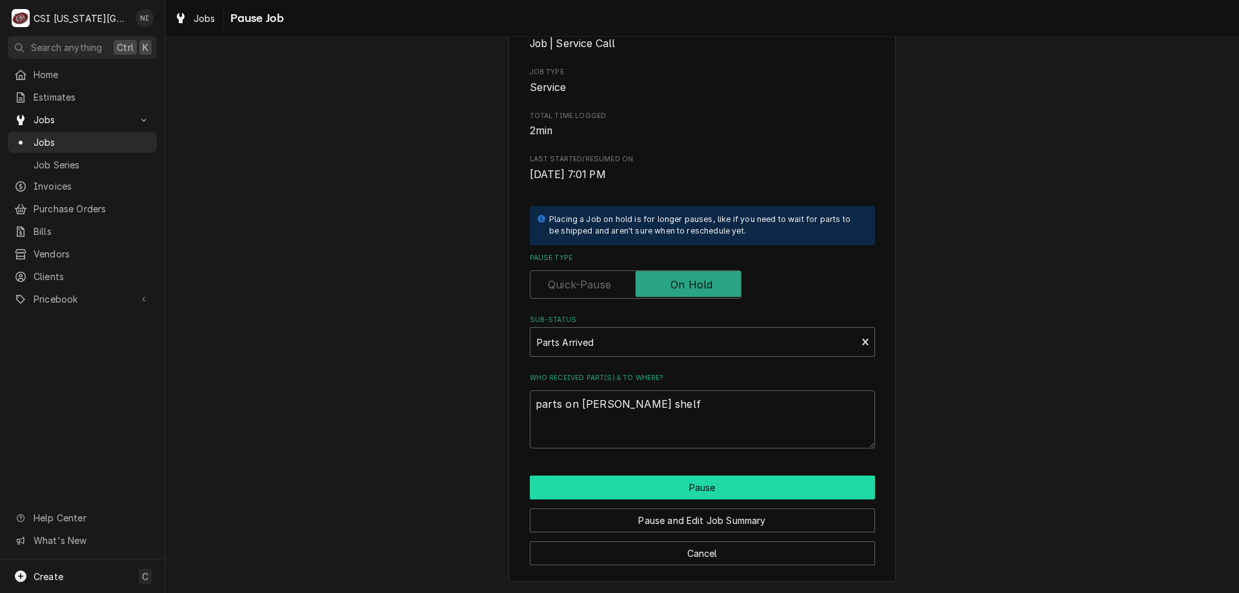
click at [687, 490] on button "Pause" at bounding box center [702, 487] width 345 height 24
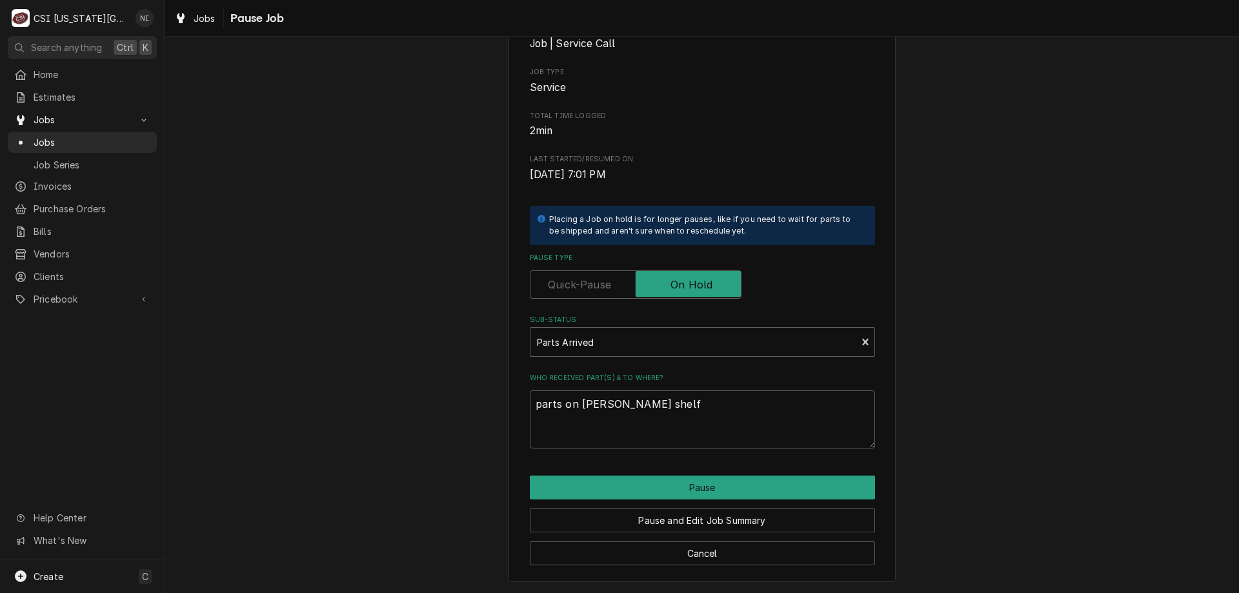
type textarea "x"
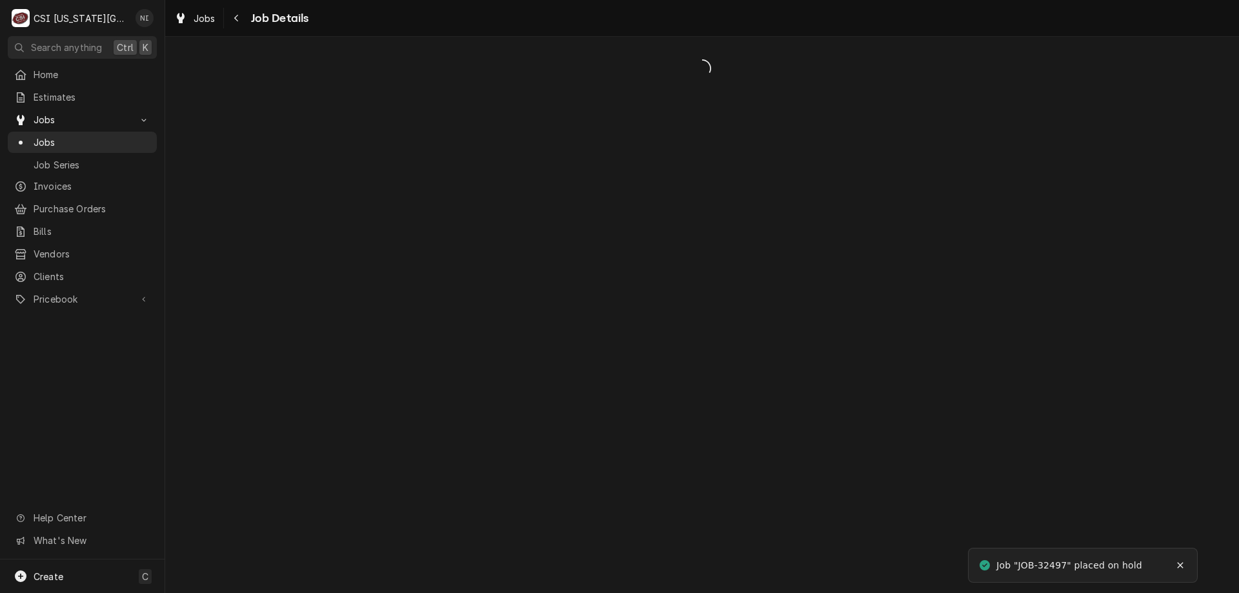
click at [67, 140] on span "Jobs" at bounding box center [92, 142] width 117 height 14
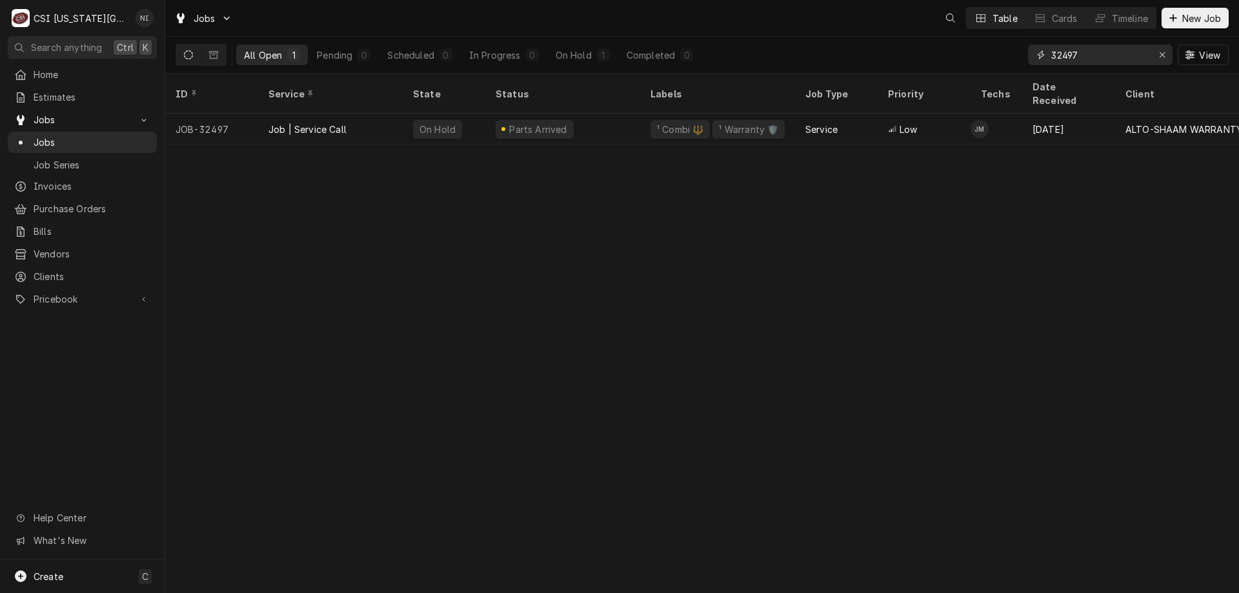
drag, startPoint x: 1082, startPoint y: 57, endPoint x: 797, endPoint y: 83, distance: 286.4
click at [797, 83] on div "Jobs Table Cards Timeline New Job All Open 1 Pending 0 Scheduled 0 In Progress …" at bounding box center [702, 296] width 1074 height 593
type input "32285"
click at [485, 114] on div "Parts Ordered" at bounding box center [562, 129] width 155 height 31
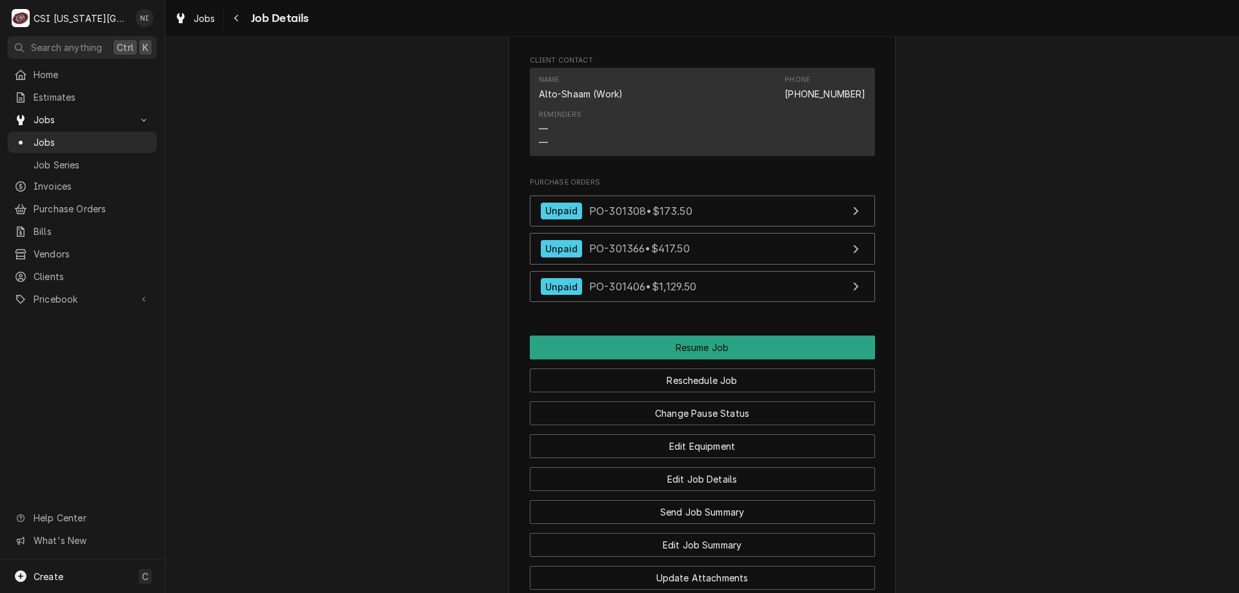
scroll to position [2563, 0]
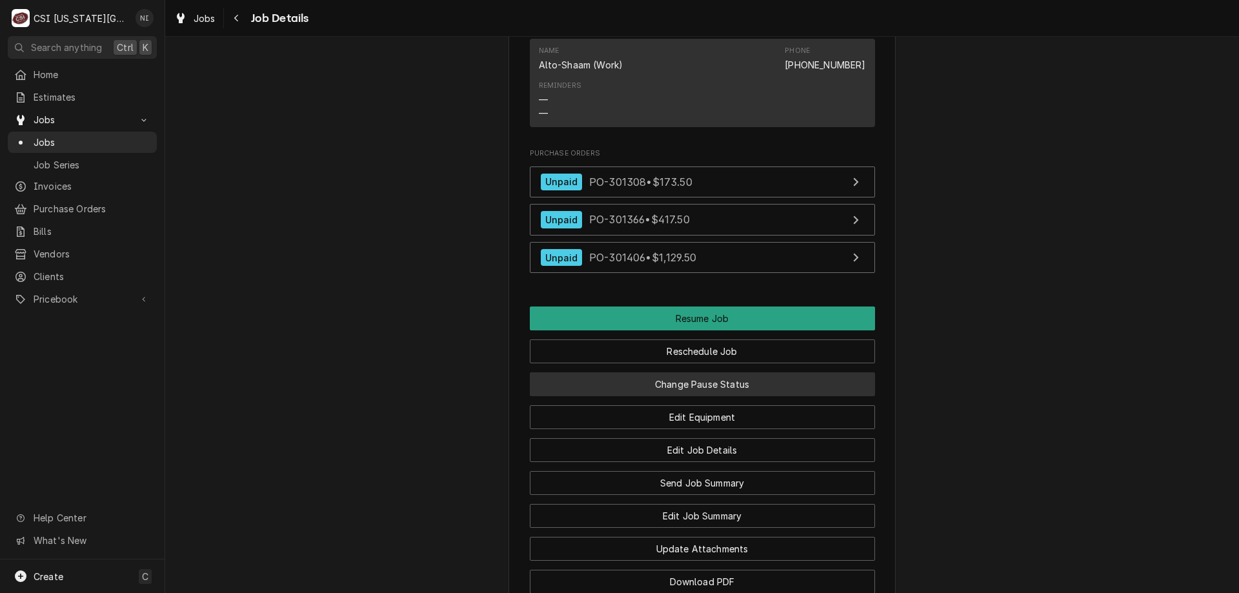
click at [717, 396] on button "Change Pause Status" at bounding box center [702, 384] width 345 height 24
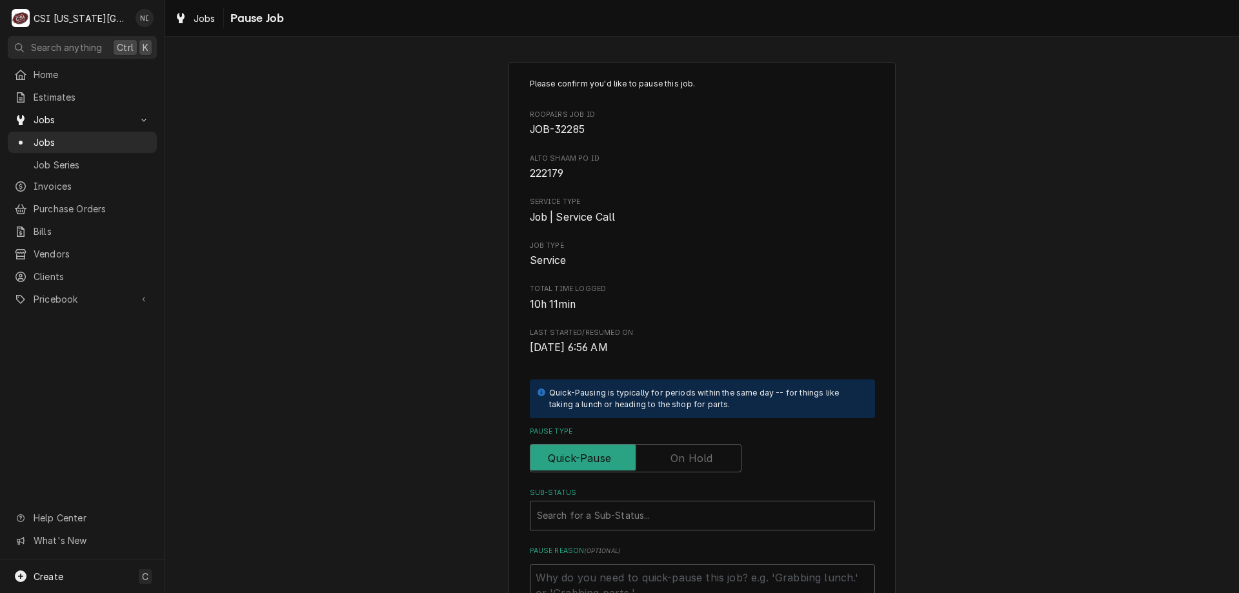
click at [686, 452] on label "Pause Type" at bounding box center [636, 458] width 212 height 28
click at [686, 452] on input "Pause Type" at bounding box center [635, 458] width 200 height 28
checkbox input "true"
click at [633, 524] on div "Sub-Status" at bounding box center [702, 515] width 331 height 23
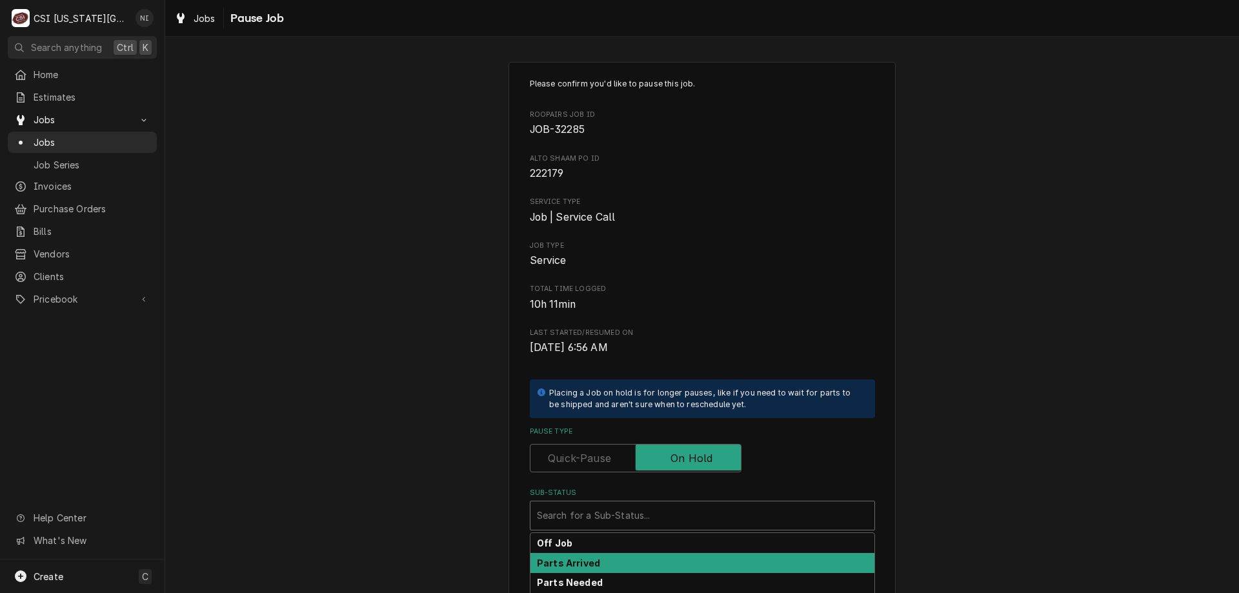
click at [603, 563] on div "Parts Arrived" at bounding box center [702, 563] width 344 height 20
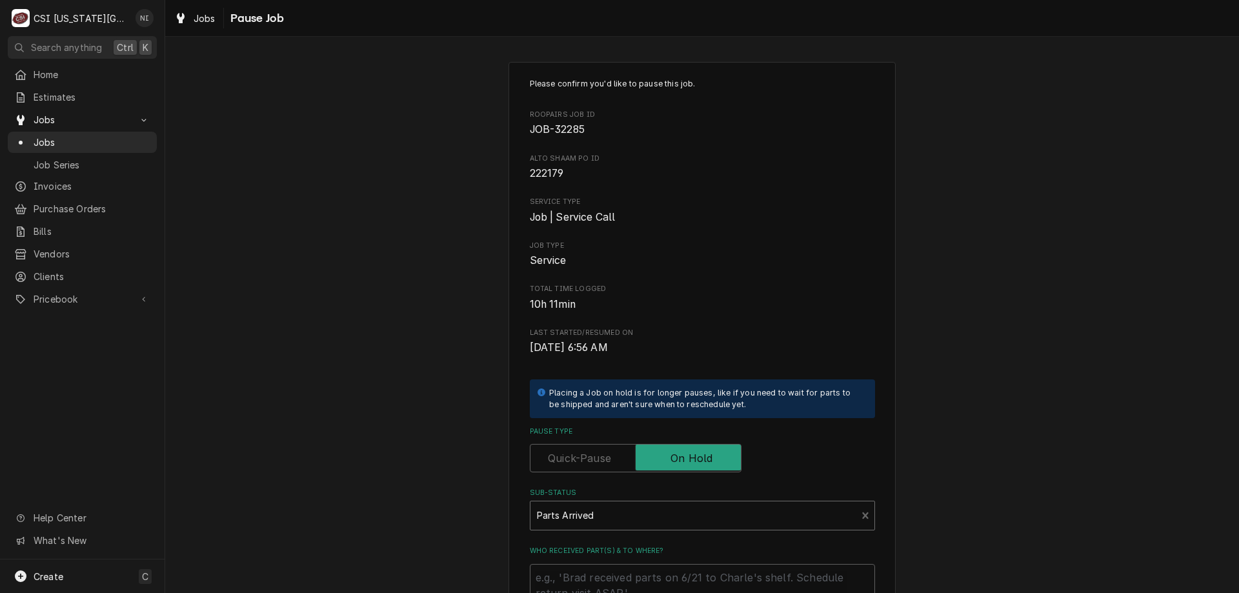
scroll to position [174, 0]
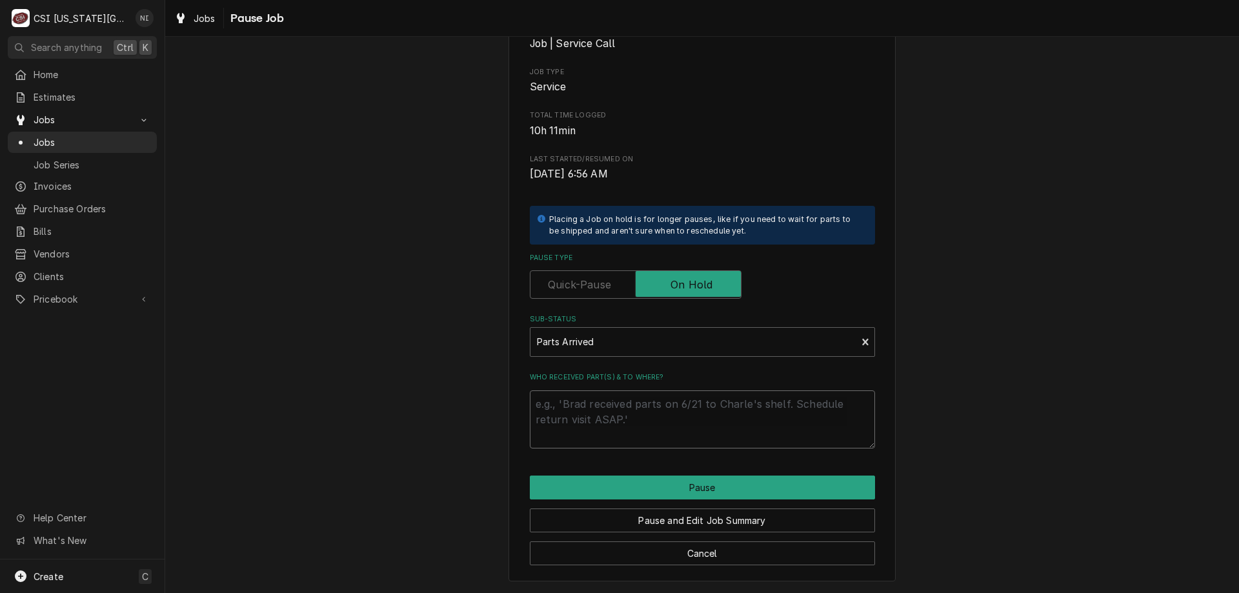
click at [700, 404] on textarea "Who received part(s) & to where?" at bounding box center [702, 419] width 345 height 58
type textarea "x"
type textarea "p"
type textarea "x"
type textarea "pa"
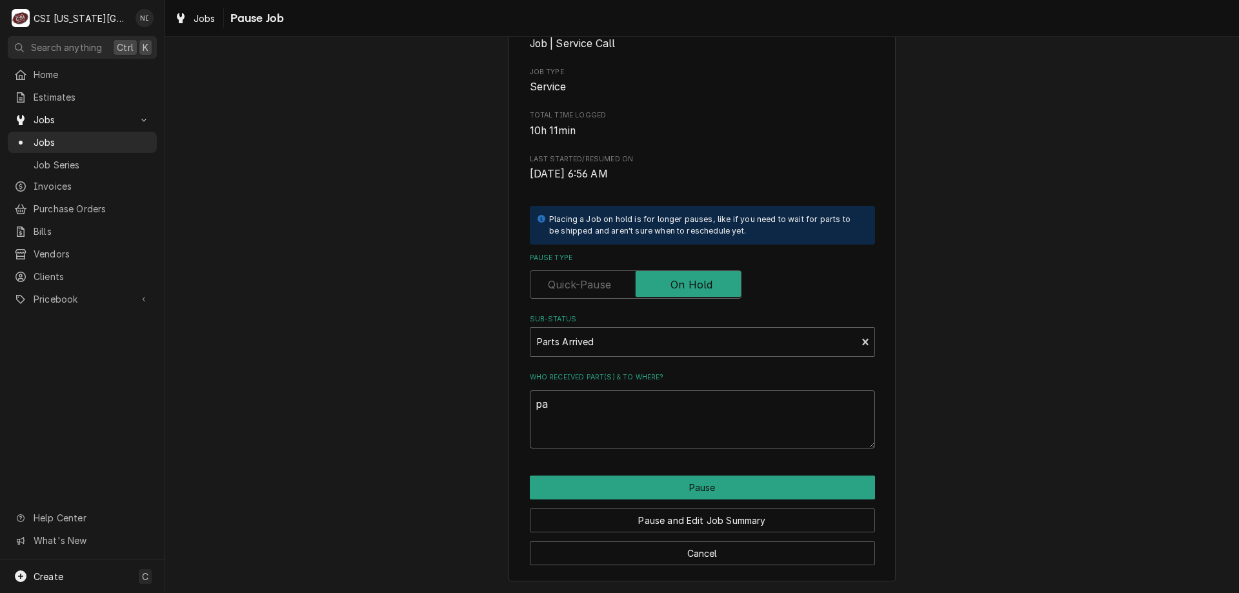
type textarea "x"
type textarea "par"
type textarea "x"
type textarea "part"
type textarea "x"
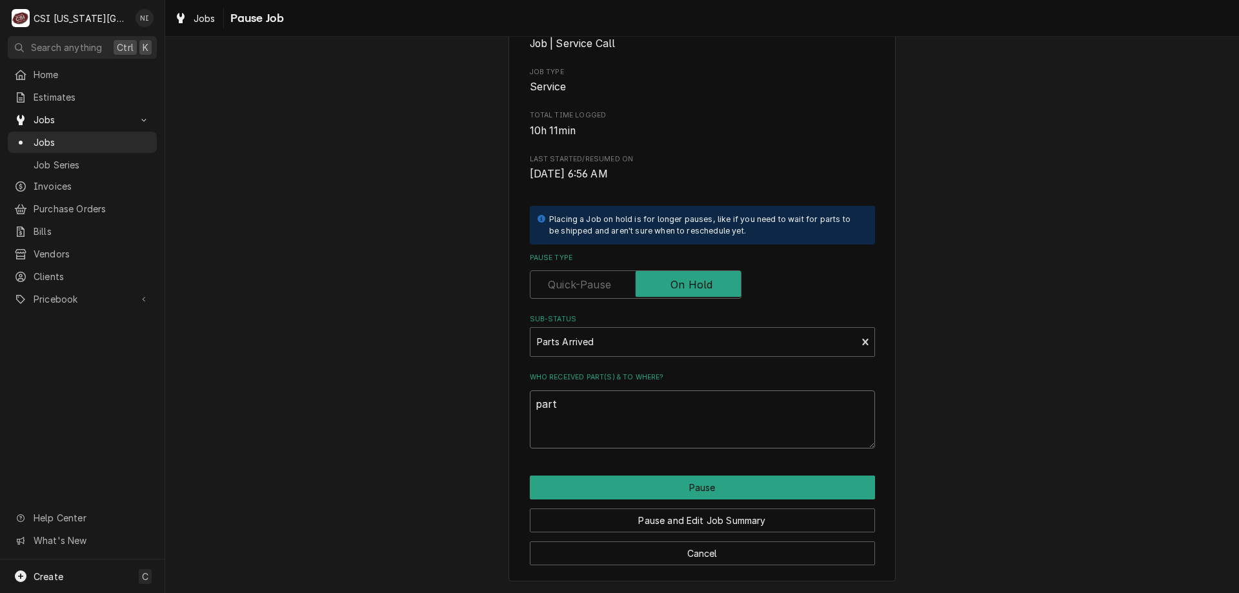
type textarea "parts"
type textarea "x"
type textarea "parts"
type textarea "x"
type textarea "parts o"
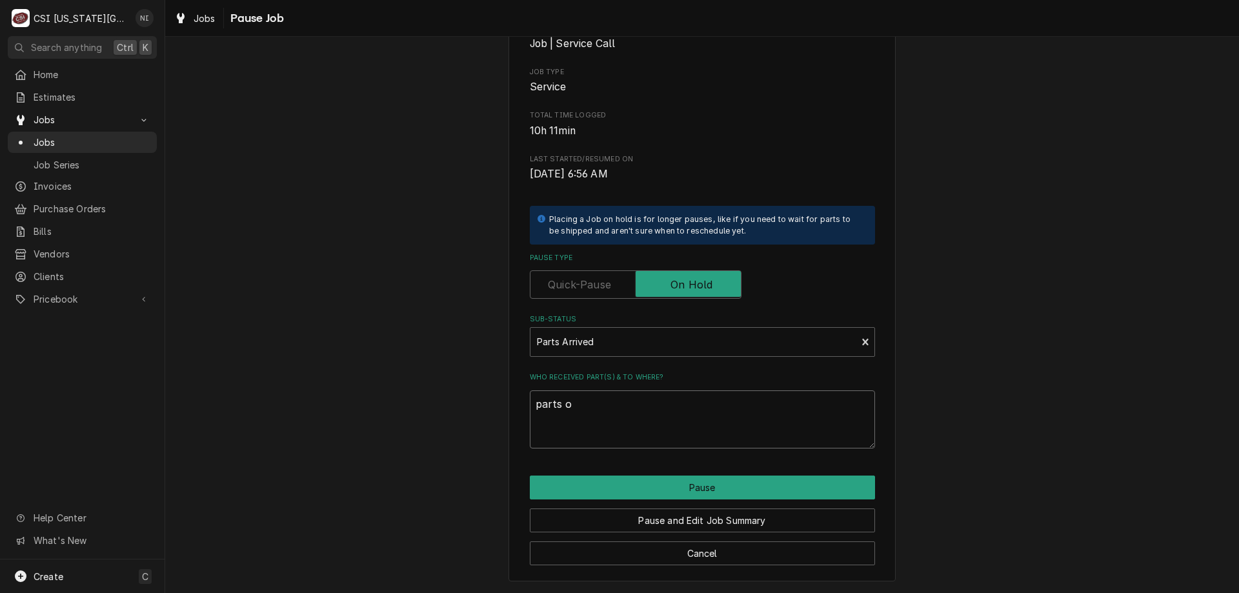
type textarea "x"
type textarea "parts on"
type textarea "x"
type textarea "parts on"
type textarea "x"
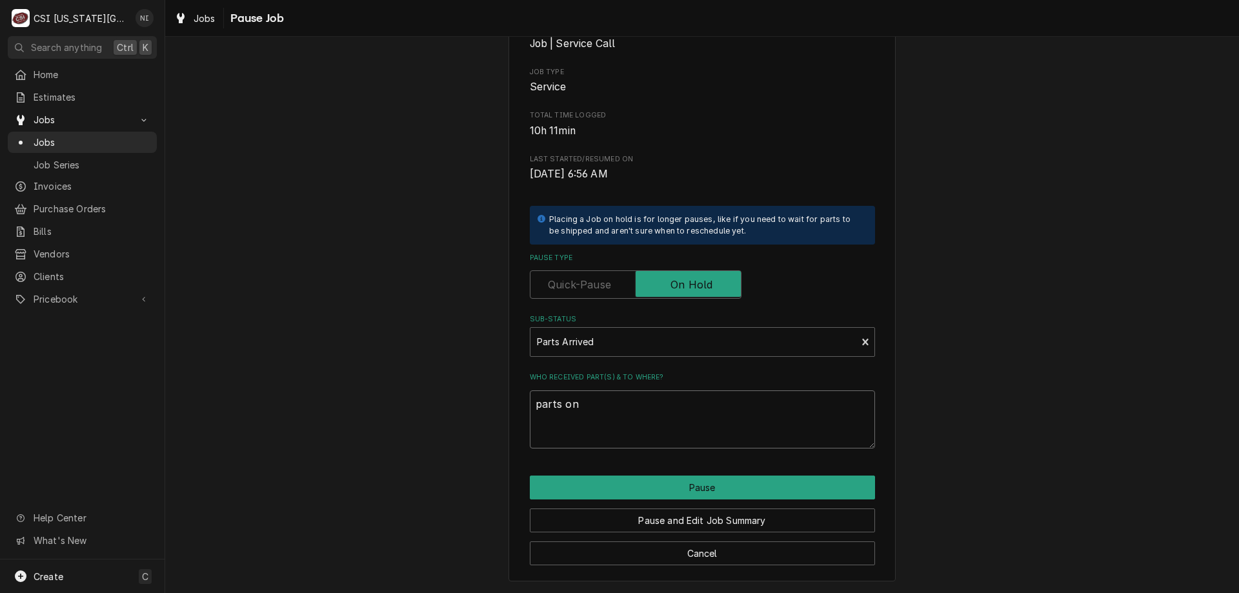
type textarea "parts on m"
type textarea "x"
type textarea "parts on ma"
type textarea "x"
type textarea "parts on mar"
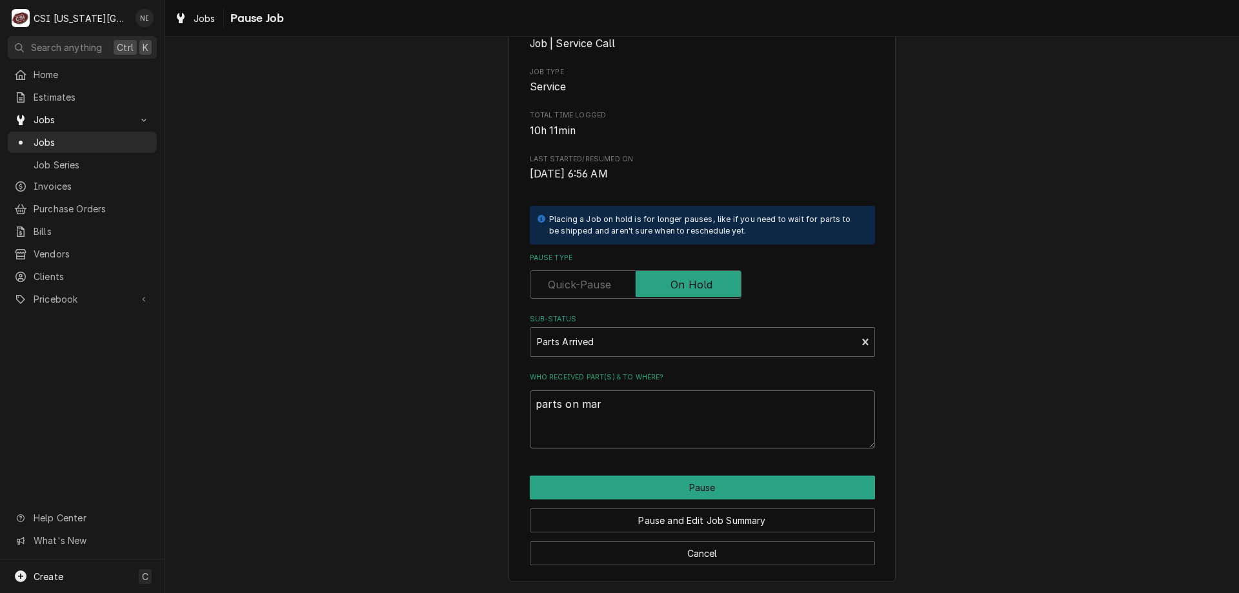
type textarea "x"
type textarea "parts on mars"
type textarea "x"
type textarea "parts on marsh"
type textarea "x"
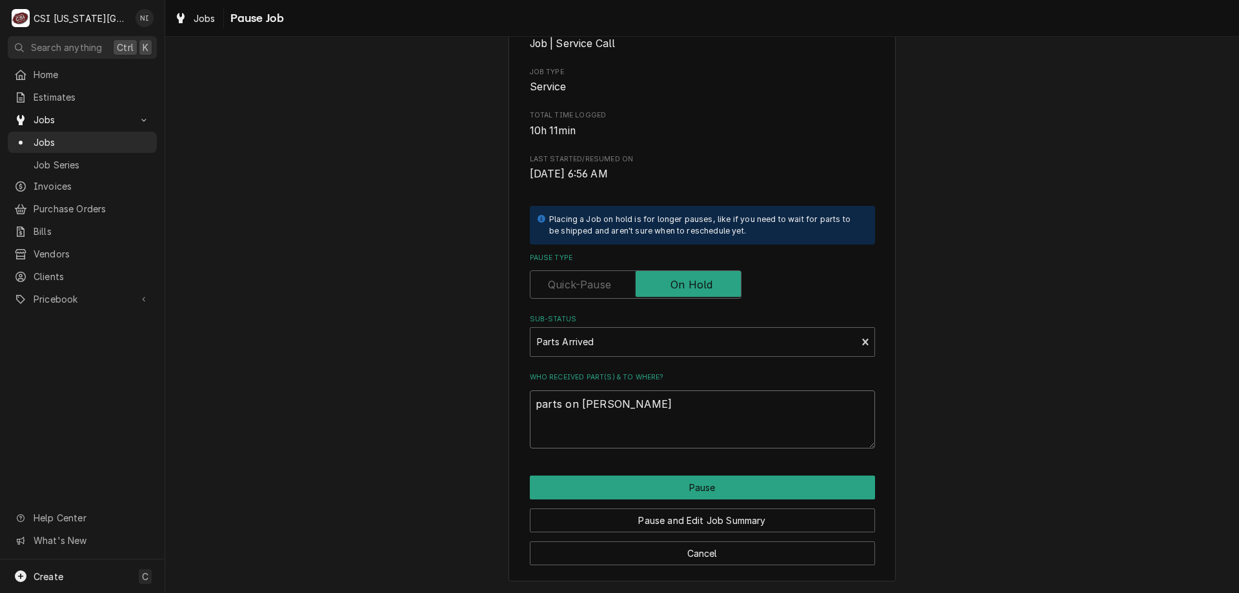
type textarea "parts on marsha"
type textarea "x"
type textarea "parts on marshal"
type textarea "x"
type textarea "parts on marshall"
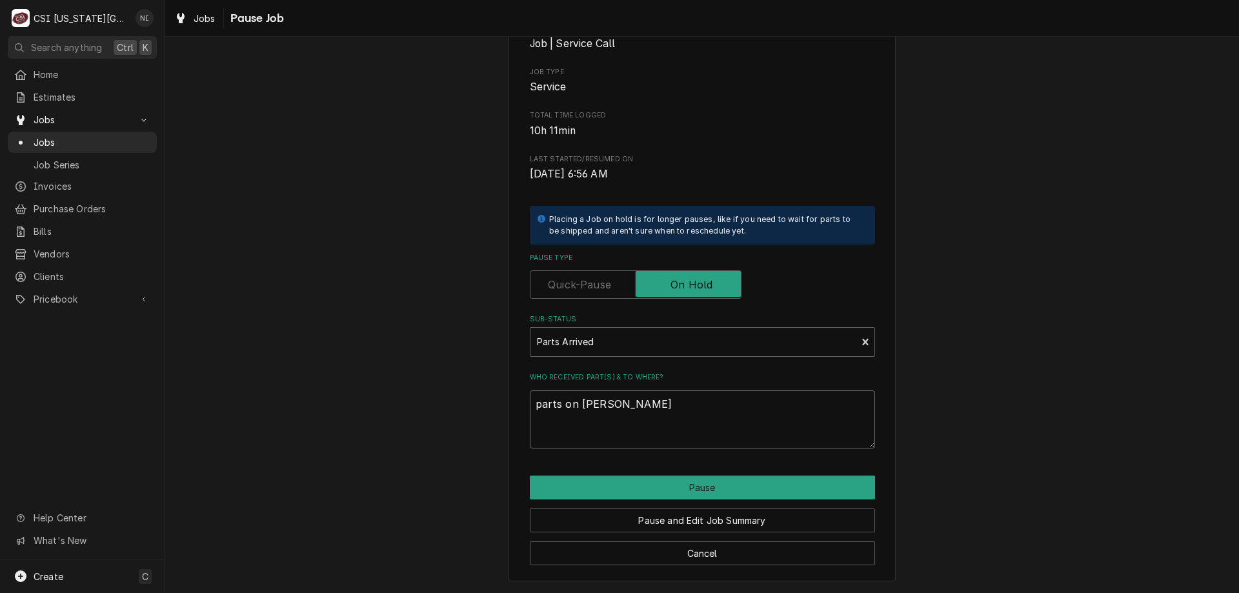
type textarea "x"
type textarea "parts on marshall"
type textarea "x"
type textarea "parts on marshall s"
type textarea "x"
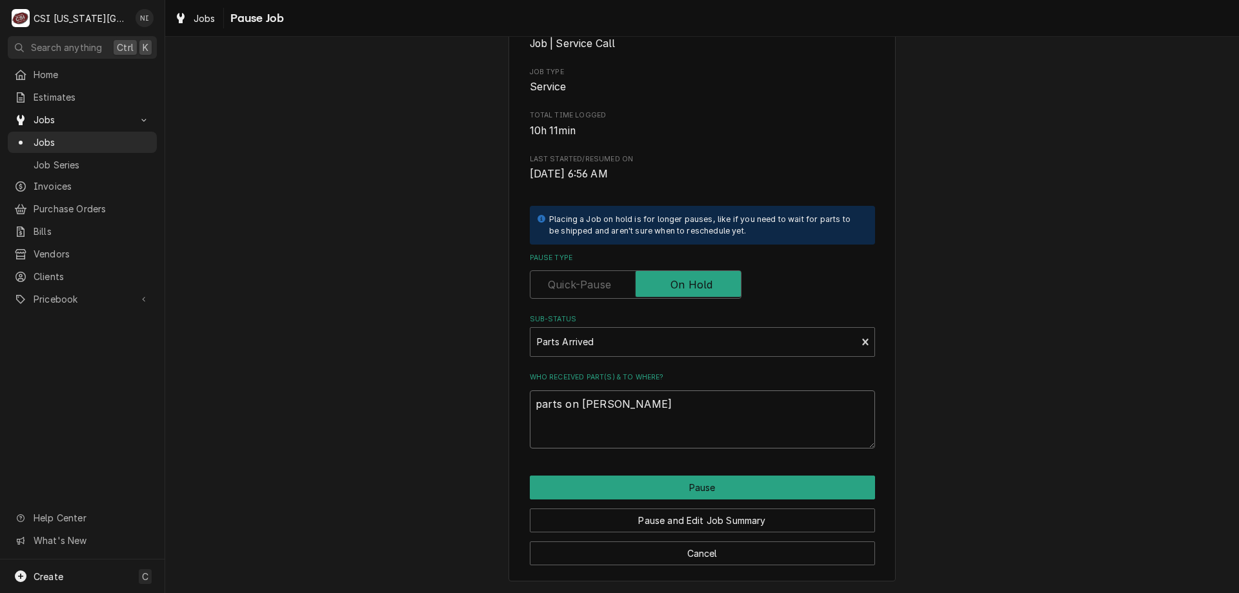
type textarea "parts on marshall sh"
type textarea "x"
type textarea "parts on marshall she"
type textarea "x"
type textarea "parts on marshall shel"
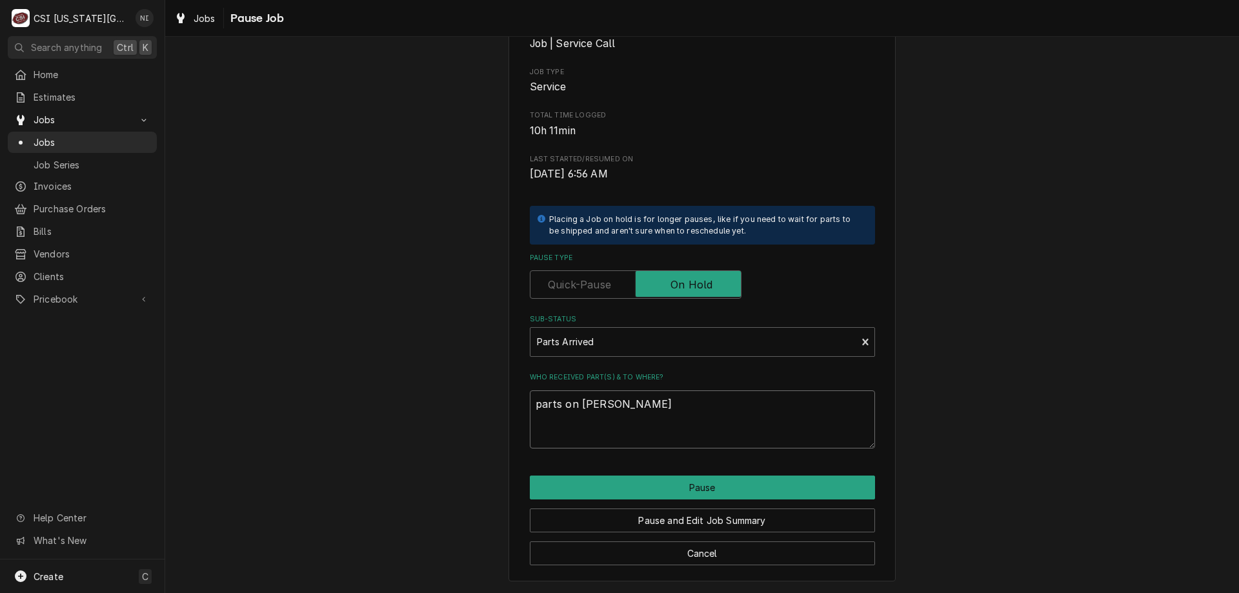
type textarea "x"
type textarea "parts on marshall shelf"
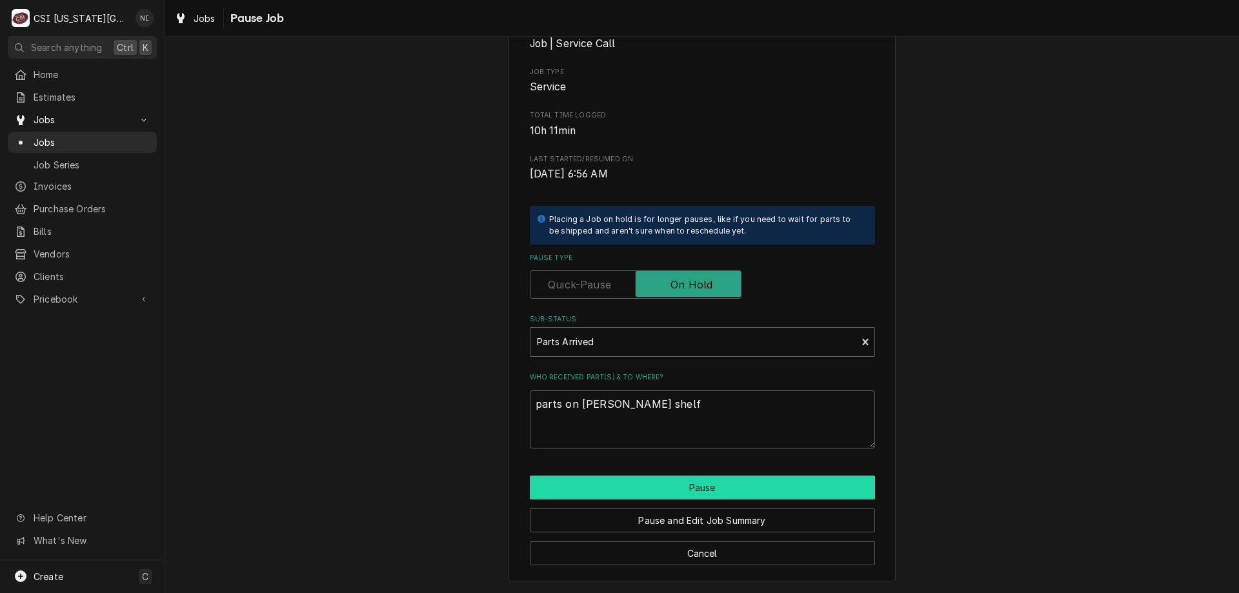
click at [779, 490] on button "Pause" at bounding box center [702, 487] width 345 height 24
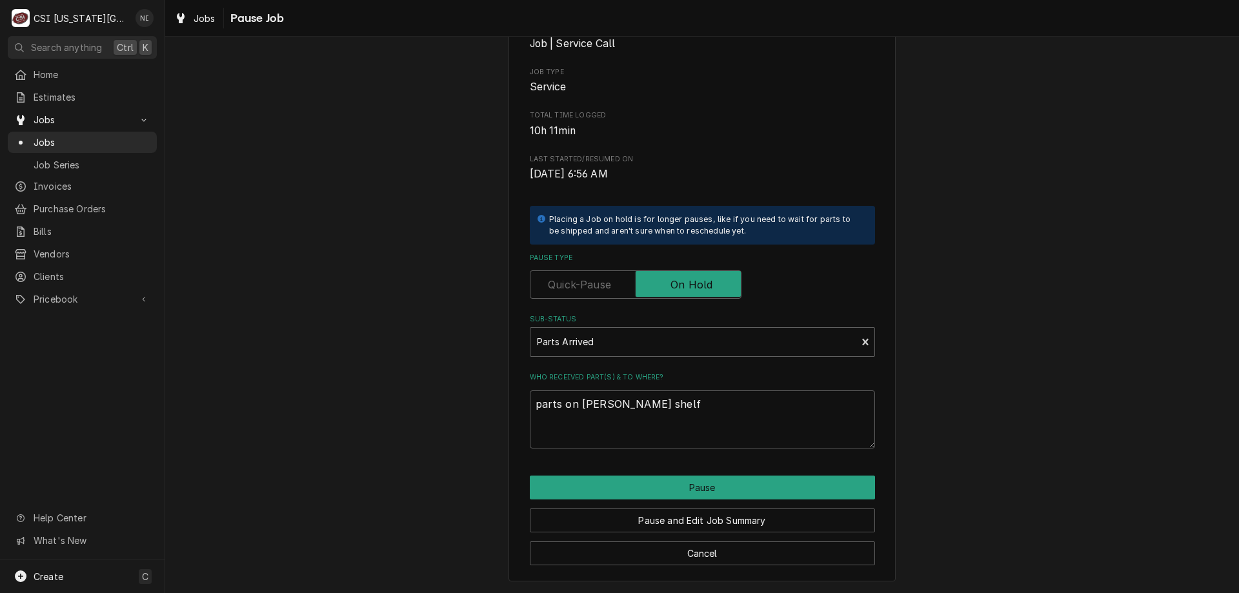
type textarea "x"
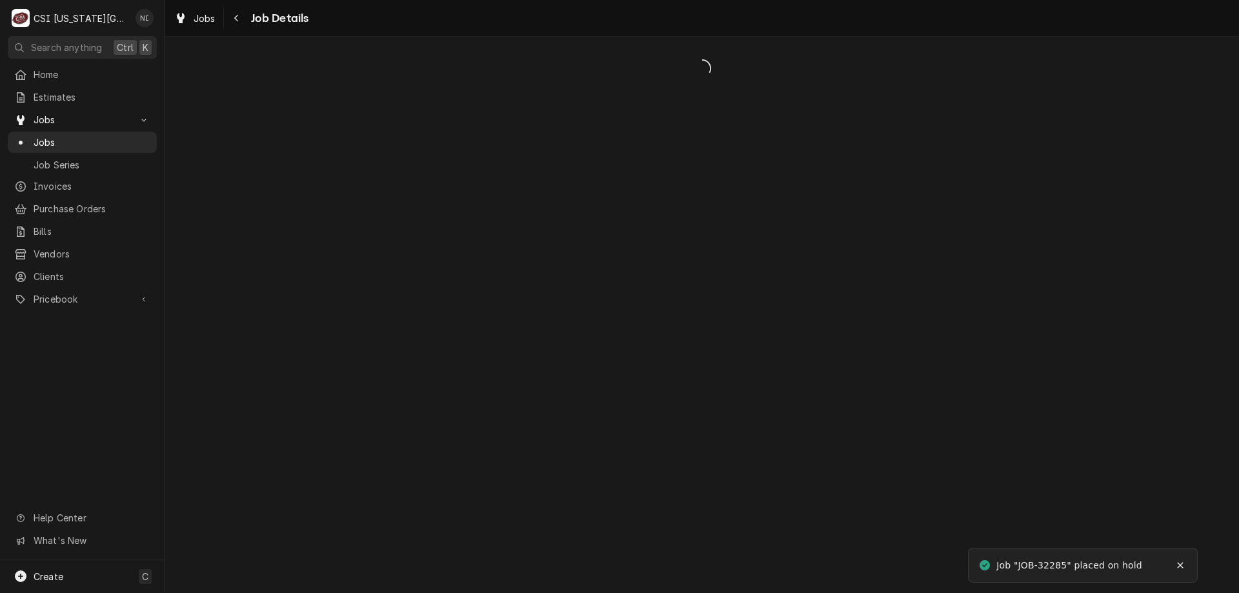
click at [72, 143] on span "Jobs" at bounding box center [92, 142] width 117 height 14
